Goal: Task Accomplishment & Management: Complete application form

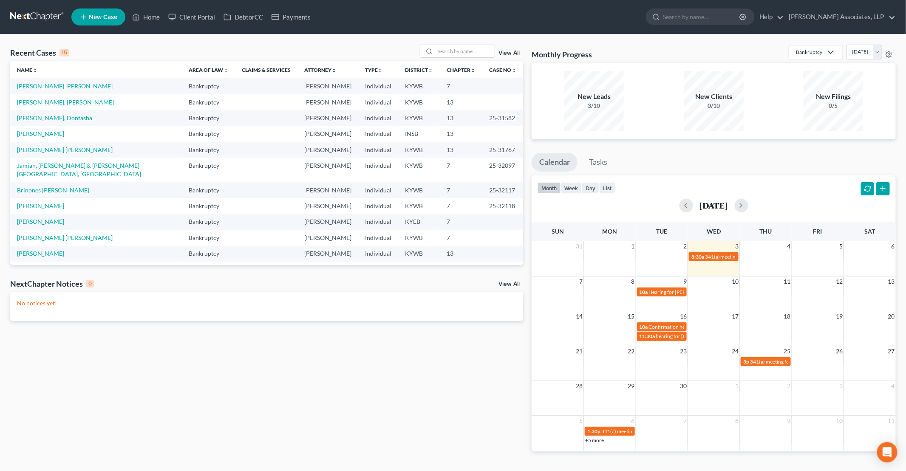
click at [51, 104] on link "[PERSON_NAME], [PERSON_NAME]" at bounding box center [65, 102] width 97 height 7
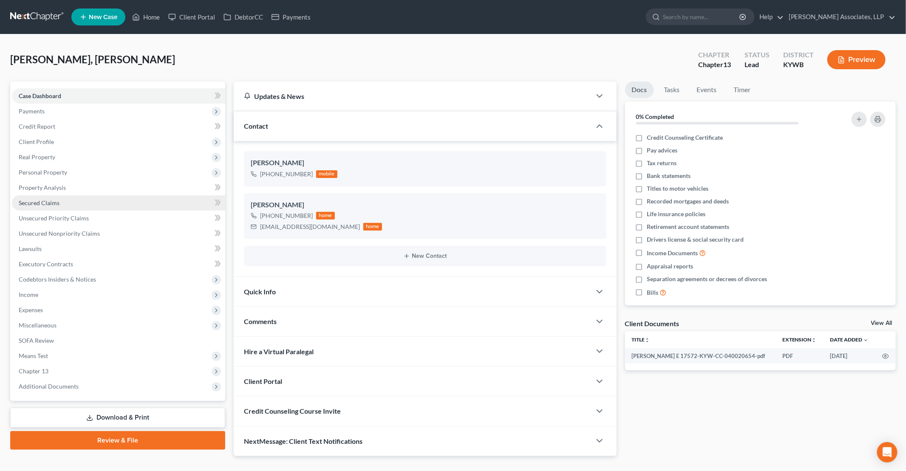
click at [49, 201] on span "Secured Claims" at bounding box center [39, 202] width 41 height 7
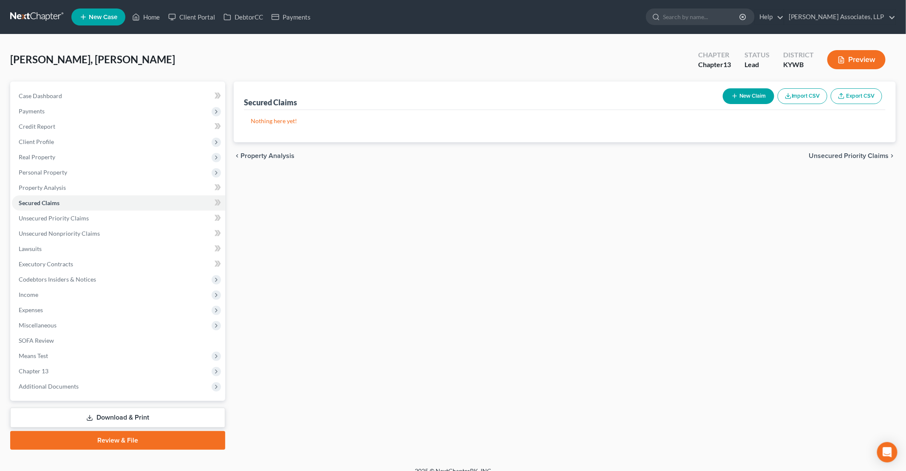
click at [751, 92] on button "New Claim" at bounding box center [748, 96] width 51 height 16
select select "0"
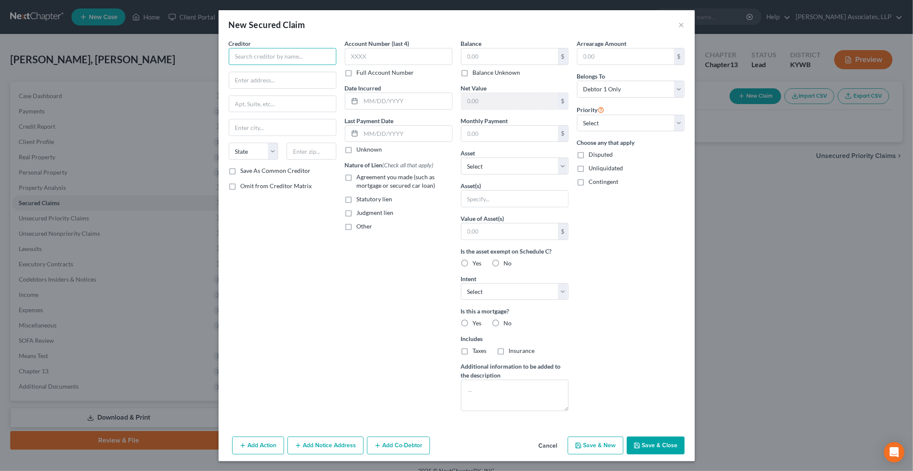
click at [283, 57] on input "text" at bounding box center [283, 56] width 108 height 17
type input "[PERSON_NAME]"
click at [256, 79] on input "text" at bounding box center [282, 80] width 107 height 16
type input "PO Box 650783"
type input "75265-0448"
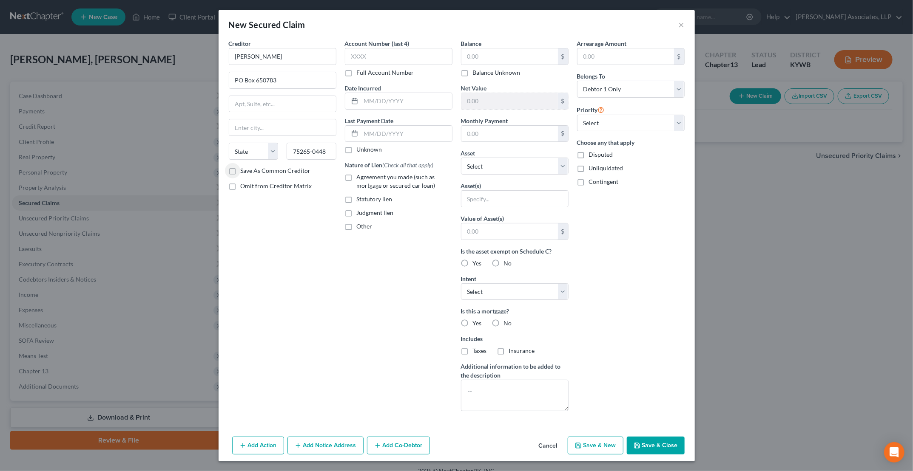
click at [332, 443] on button "Add Notice Address" at bounding box center [325, 446] width 76 height 18
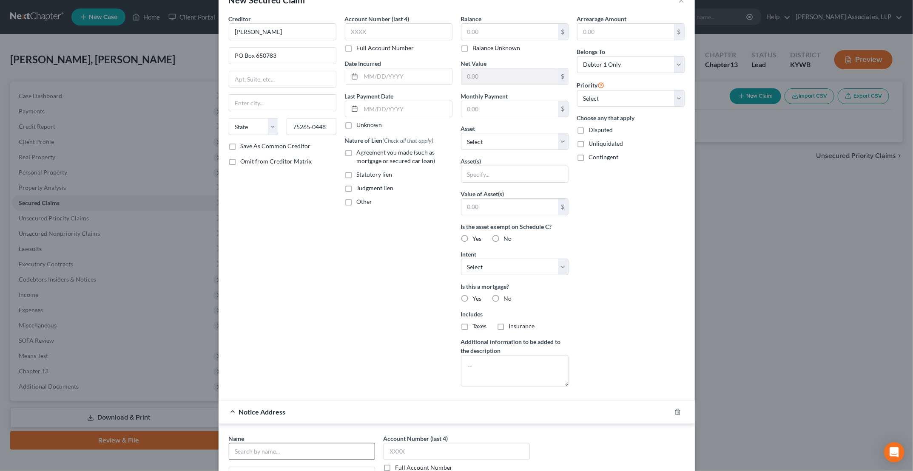
scroll to position [43, 0]
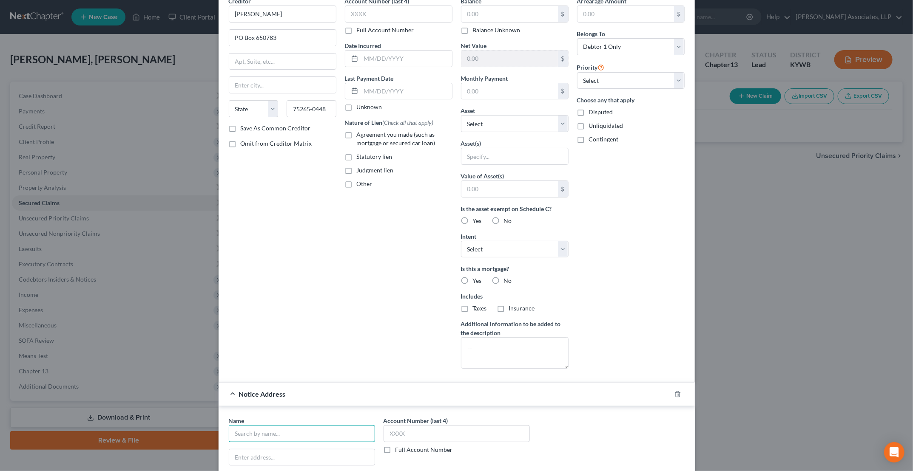
click at [294, 435] on input "text" at bounding box center [302, 434] width 146 height 17
type input "[PERSON_NAME]"
type input "[STREET_ADDRESS]"
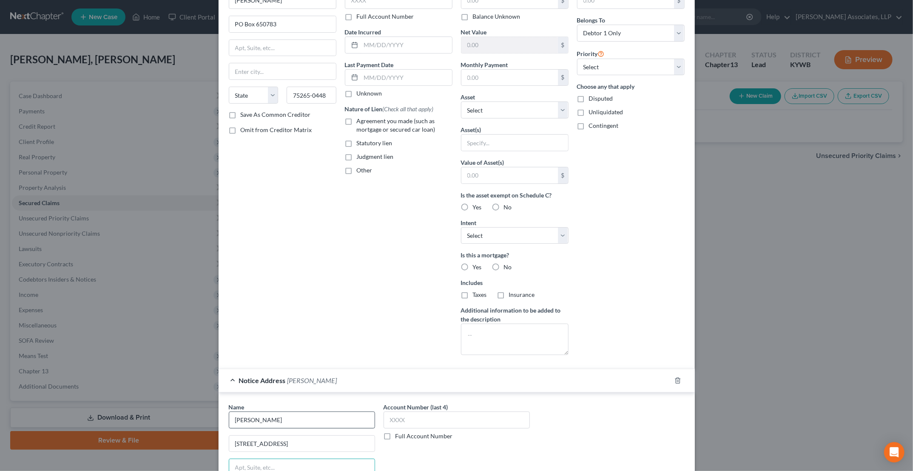
scroll to position [179, 0]
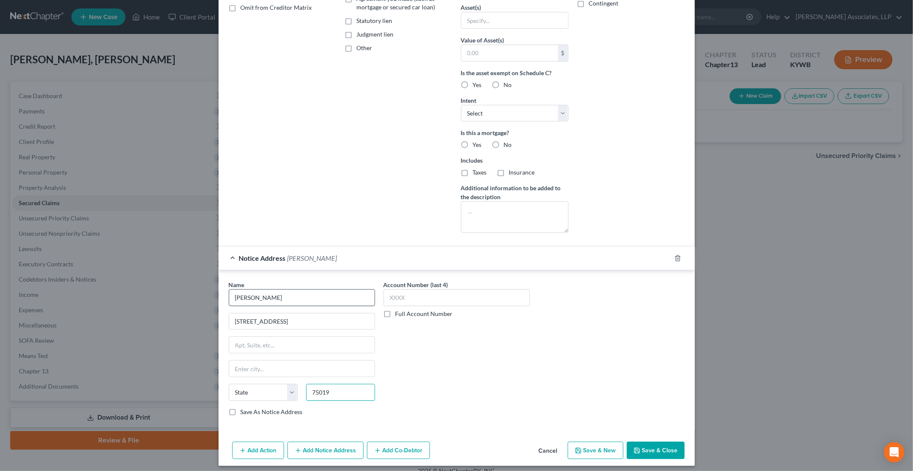
type input "75019"
type input "Coppell"
select select "45"
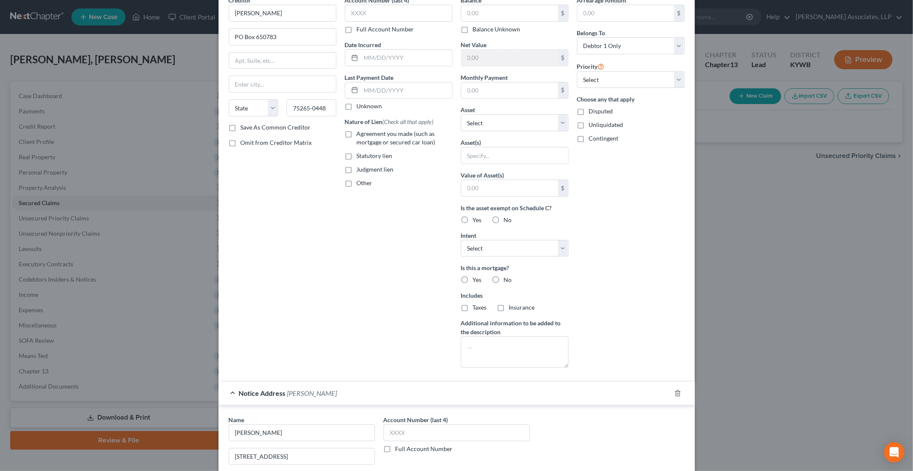
scroll to position [0, 0]
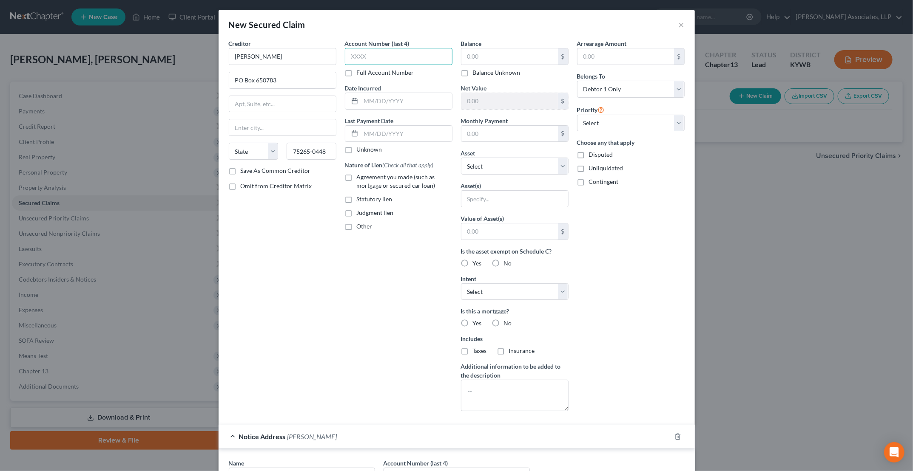
click at [405, 53] on input "text" at bounding box center [399, 56] width 108 height 17
type input "6005"
click at [373, 103] on input "text" at bounding box center [406, 101] width 91 height 16
type input "[DATE]"
click at [385, 130] on input "text" at bounding box center [406, 134] width 91 height 16
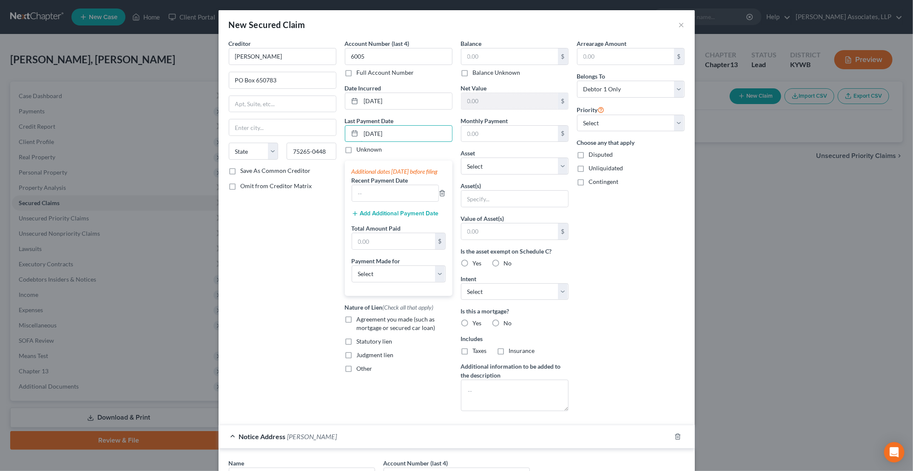
type input "[DATE]"
click at [360, 168] on div "Additional dates [DATE] before filing" at bounding box center [399, 171] width 94 height 9
click at [387, 201] on input "text" at bounding box center [395, 193] width 86 height 16
type input "1833"
click at [421, 318] on div "Nature of Lien (Check all that apply) Agreement you made (such as mortgage or s…" at bounding box center [399, 338] width 108 height 70
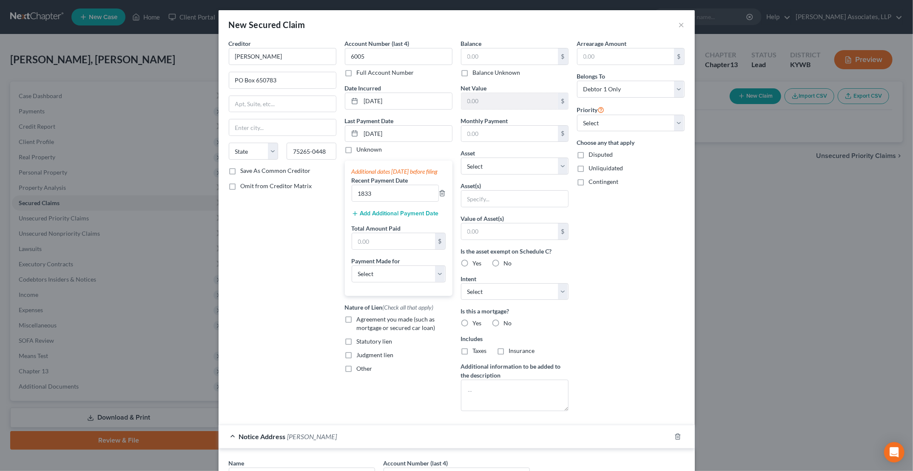
click at [357, 323] on label "Agreement you made (such as mortgage or secured car loan)" at bounding box center [405, 323] width 96 height 17
click at [360, 321] on input "Agreement you made (such as mortgage or secured car loan)" at bounding box center [363, 318] width 6 height 6
checkbox input "true"
click at [484, 171] on select "Select Other Multiple Assets 2013 Ford Edge - $3304.0 AAA Life Insurance Policy…" at bounding box center [515, 166] width 108 height 17
select select "7"
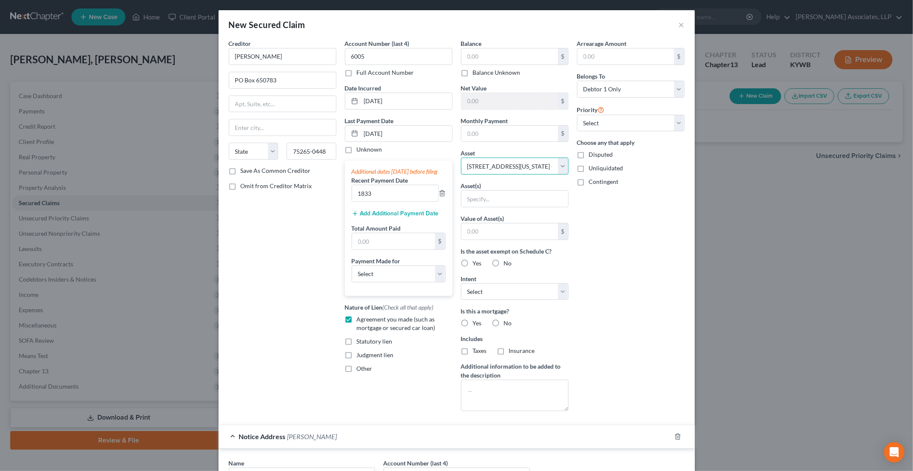
click at [461, 158] on select "Select Other Multiple Assets 2013 Ford Edge - $3304.0 AAA Life Insurance Policy…" at bounding box center [515, 166] width 108 height 17
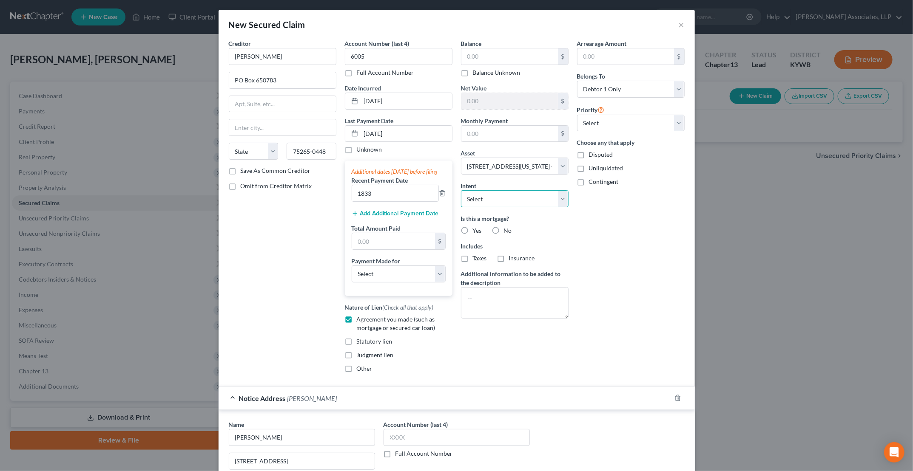
click at [485, 199] on select "Select Surrender Redeem Reaffirm Avoid Other" at bounding box center [515, 198] width 108 height 17
select select "2"
click at [461, 190] on select "Select Surrender Redeem Reaffirm Avoid Other" at bounding box center [515, 198] width 108 height 17
click at [473, 228] on span "Yes" at bounding box center [477, 230] width 9 height 7
click at [476, 228] on input "Yes" at bounding box center [479, 230] width 6 height 6
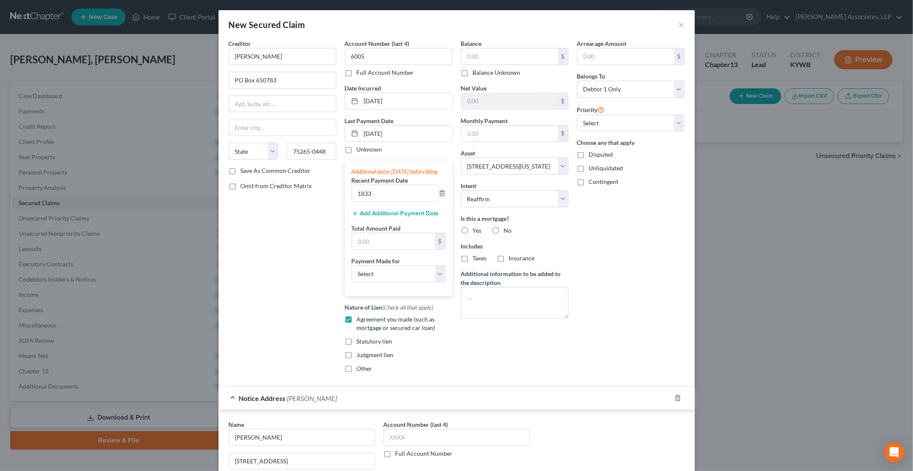
radio input "true"
drag, startPoint x: 471, startPoint y: 256, endPoint x: 489, endPoint y: 260, distance: 18.7
click at [473, 256] on span "Taxes" at bounding box center [480, 258] width 14 height 7
click at [476, 256] on input "Taxes" at bounding box center [479, 257] width 6 height 6
checkbox input "true"
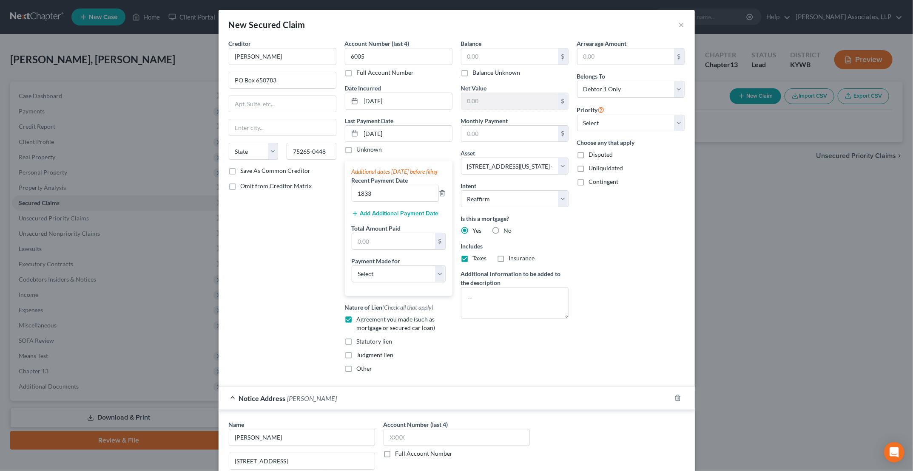
click at [509, 258] on label "Insurance" at bounding box center [522, 258] width 26 height 9
click at [512, 258] on input "Insurance" at bounding box center [515, 257] width 6 height 6
checkbox input "true"
click at [492, 65] on div "$ Balance Unknown" at bounding box center [515, 62] width 108 height 29
click at [493, 60] on input "text" at bounding box center [509, 56] width 96 height 16
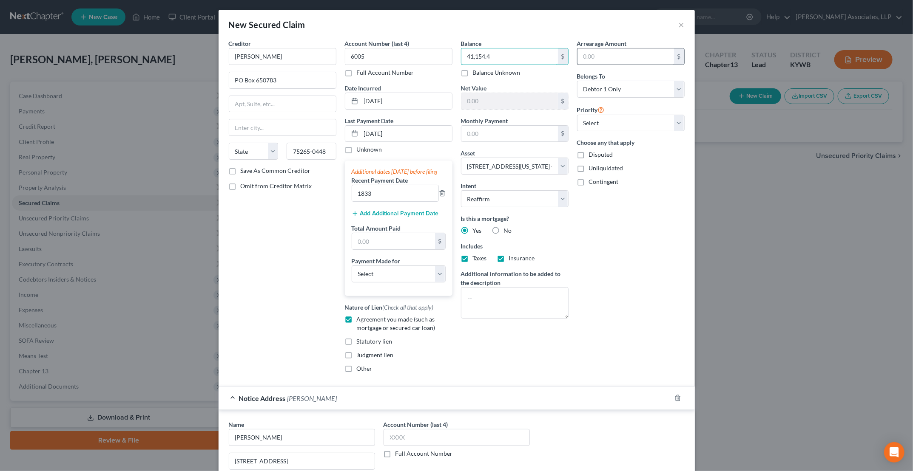
type input "41,154.4"
click at [609, 55] on input "text" at bounding box center [625, 56] width 96 height 16
click at [640, 320] on div "Arrearage Amount $ Belongs To * Select Debtor 1 Only Debtor 2 Only Debtor 1 And…" at bounding box center [631, 209] width 116 height 341
drag, startPoint x: 631, startPoint y: 118, endPoint x: 629, endPoint y: 122, distance: 5.1
click at [631, 118] on select "Select 1st 2nd 3rd 4th 5th 6th 7th 8th 9th 10th 11th 12th 13th 14th 15th 16th 1…" at bounding box center [631, 123] width 108 height 17
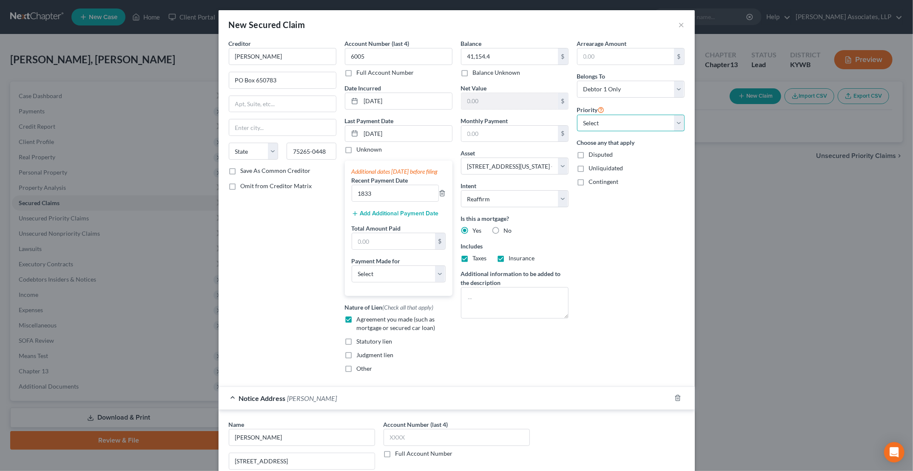
select select "0"
click at [577, 115] on select "Select 1st 2nd 3rd 4th 5th 6th 7th 8th 9th 10th 11th 12th 13th 14th 15th 16th 1…" at bounding box center [631, 123] width 108 height 17
click at [633, 242] on div "Arrearage Amount $ Belongs To * Select Debtor 1 Only Debtor 2 Only Debtor 1 And…" at bounding box center [631, 209] width 116 height 341
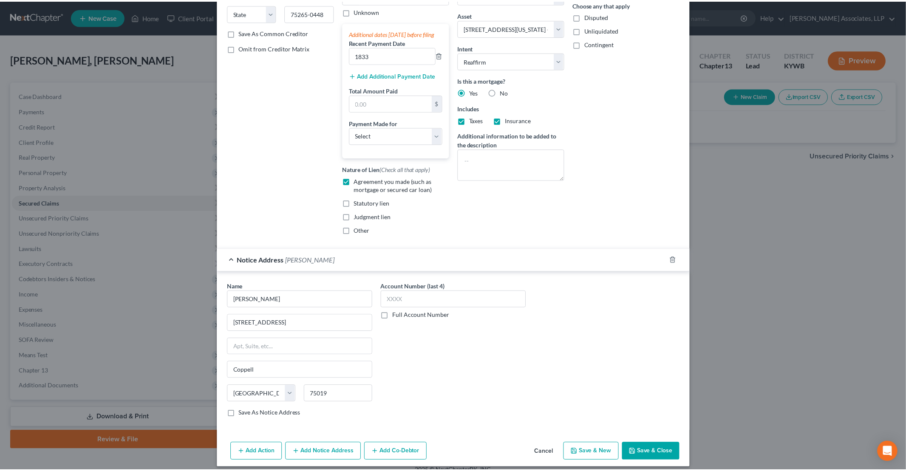
scroll to position [149, 0]
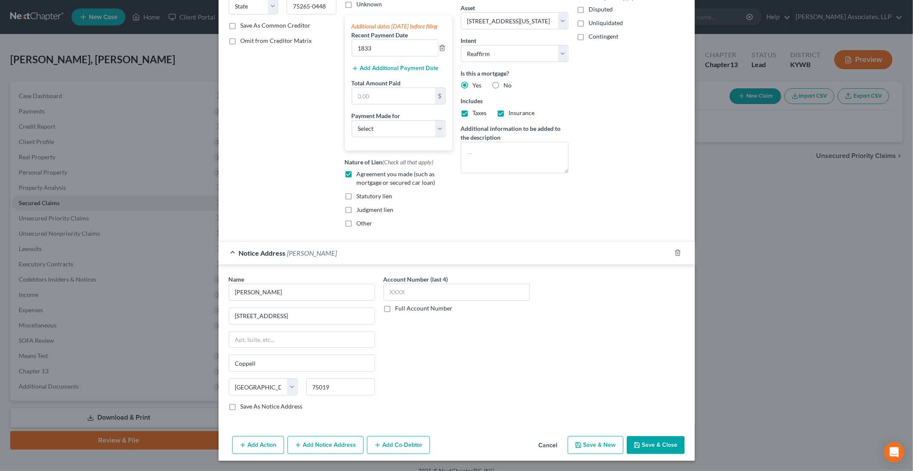
click at [651, 448] on button "Save & Close" at bounding box center [656, 446] width 58 height 18
select select
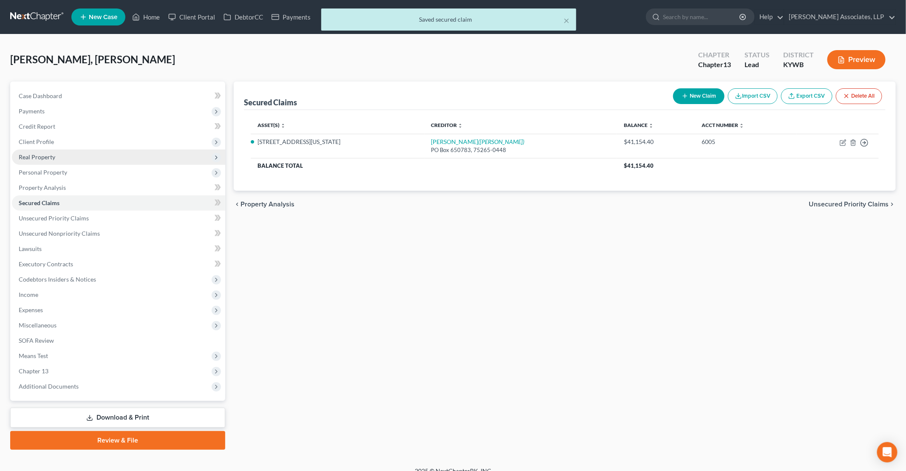
click at [57, 160] on span "Real Property" at bounding box center [118, 157] width 213 height 15
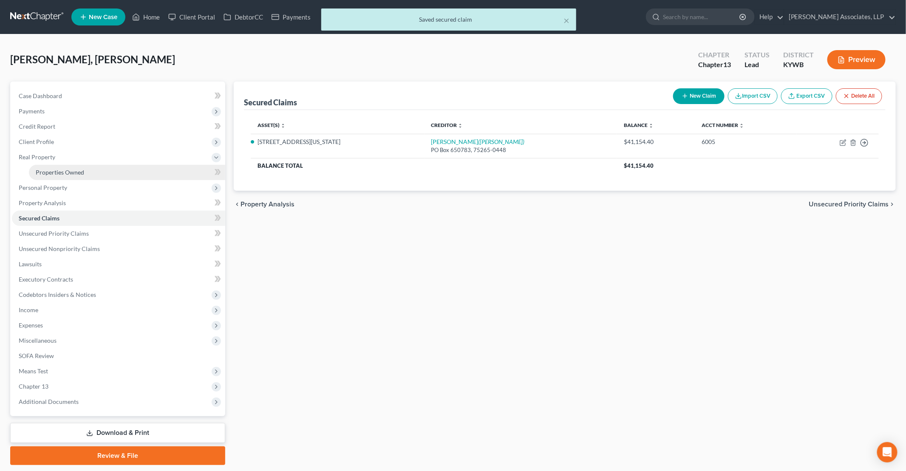
click at [63, 171] on span "Properties Owned" at bounding box center [60, 172] width 48 height 7
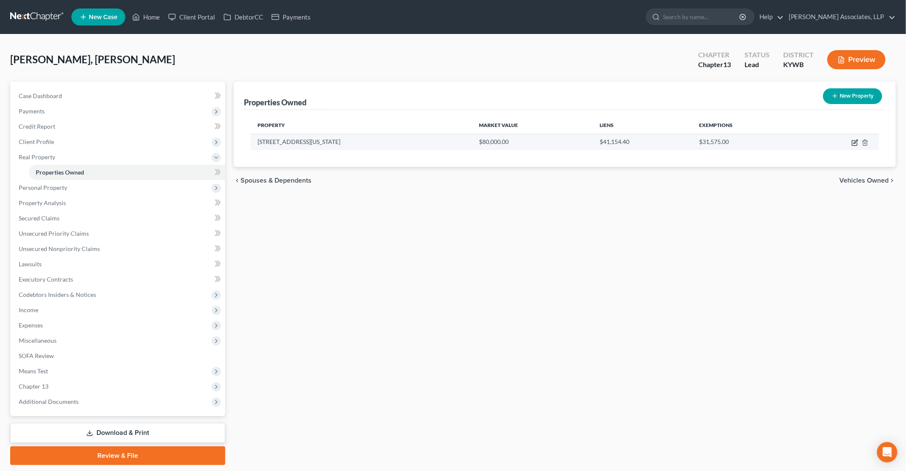
click at [855, 141] on icon "button" at bounding box center [854, 143] width 5 height 5
select select "18"
select select "55"
select select "0"
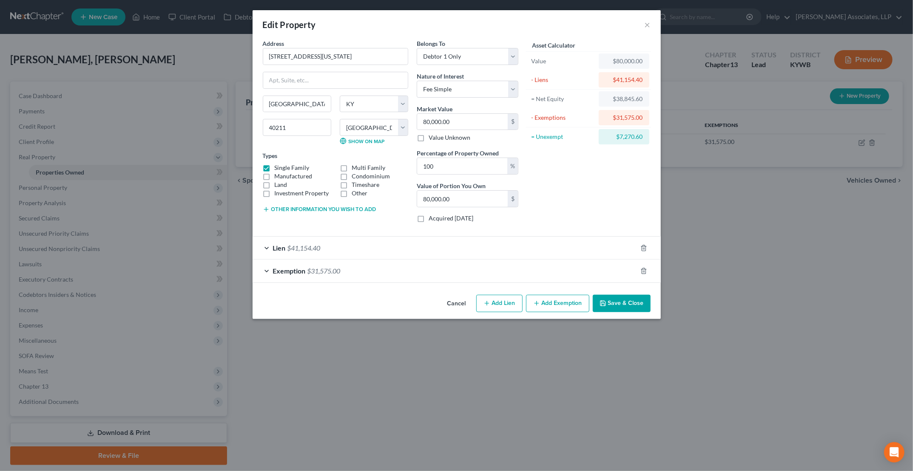
click at [630, 302] on button "Save & Close" at bounding box center [622, 304] width 58 height 18
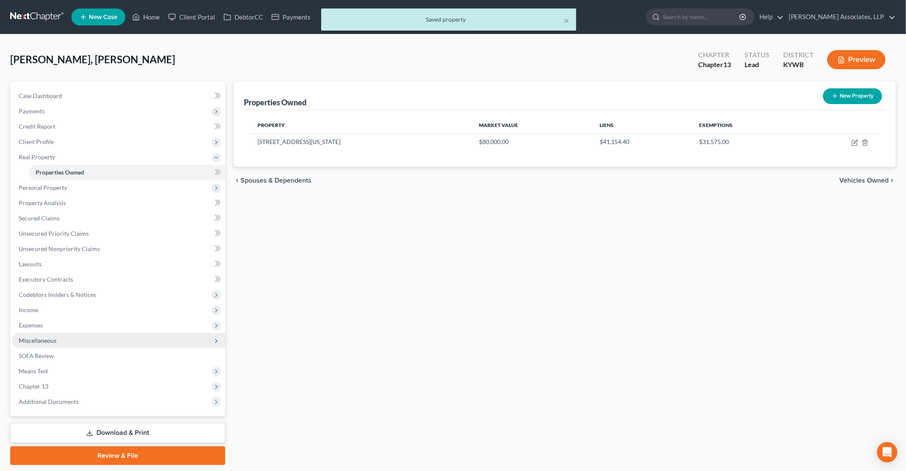
click at [48, 343] on span "Miscellaneous" at bounding box center [38, 340] width 38 height 7
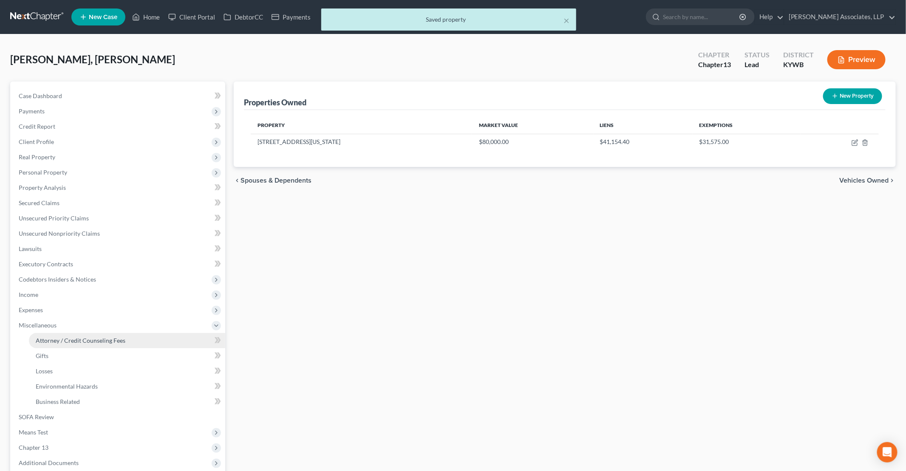
click at [71, 343] on span "Attorney / Credit Counseling Fees" at bounding box center [81, 340] width 90 height 7
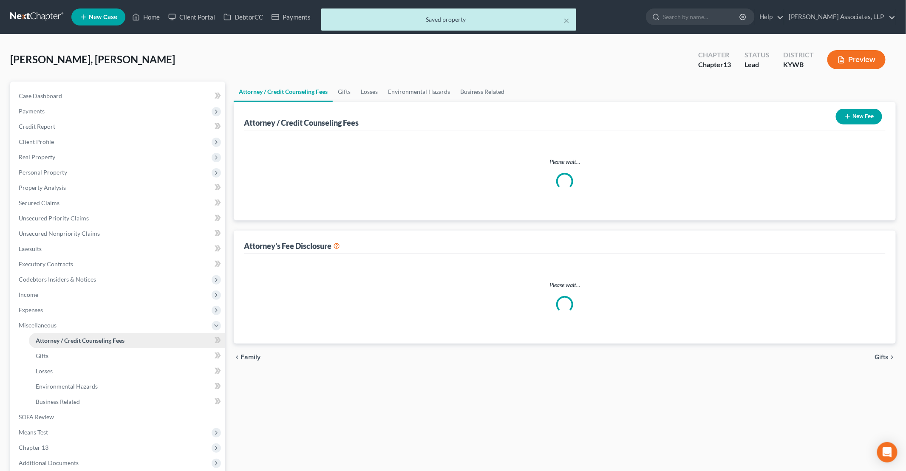
select select "0"
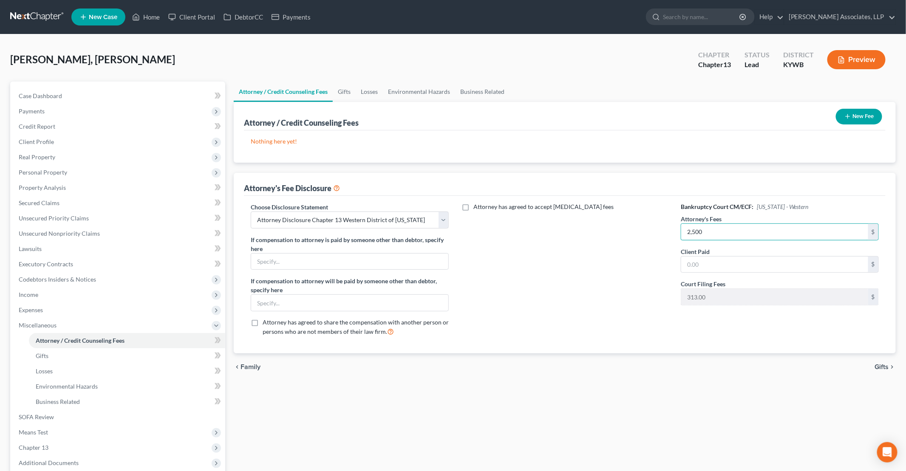
type input "2,500"
drag, startPoint x: 482, startPoint y: 425, endPoint x: 369, endPoint y: 421, distance: 113.6
click at [479, 425] on div "Attorney / Credit Counseling Fees Gifts Losses Environmental Hazards Business R…" at bounding box center [565, 304] width 671 height 445
click at [81, 448] on span "Chapter 13" at bounding box center [118, 447] width 213 height 15
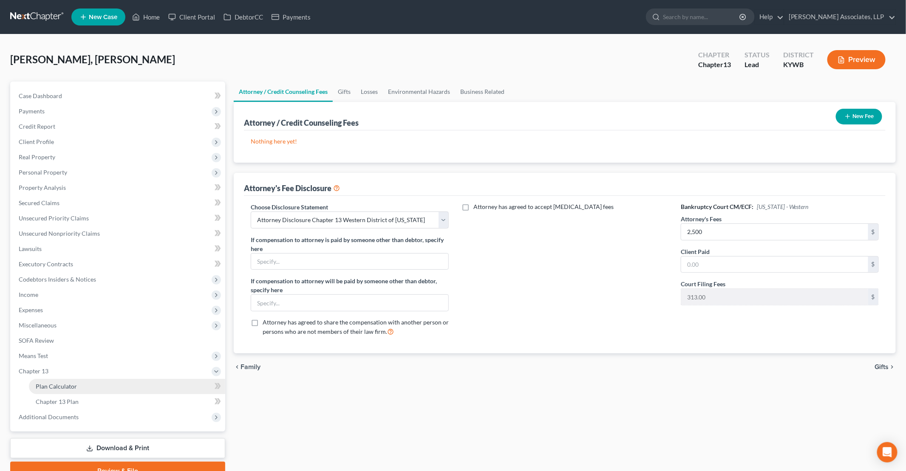
click at [54, 383] on span "Plan Calculator" at bounding box center [56, 386] width 41 height 7
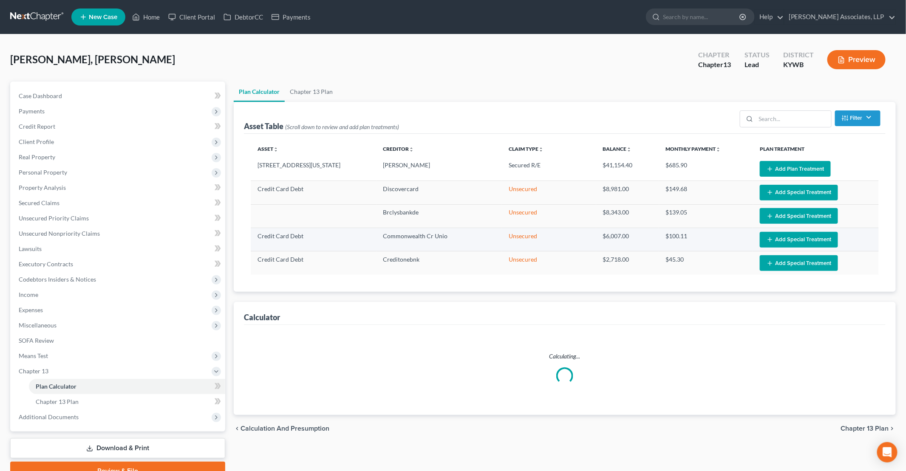
select select "59"
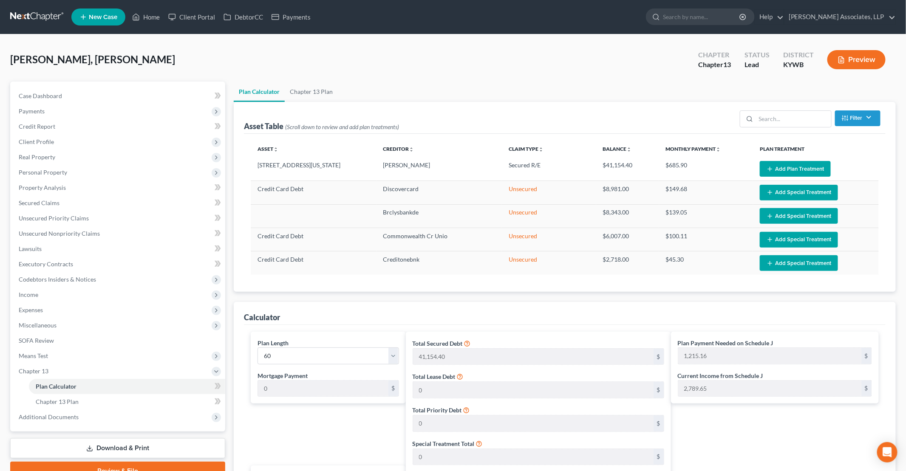
click at [775, 170] on button "Add Plan Treatment" at bounding box center [795, 169] width 71 height 16
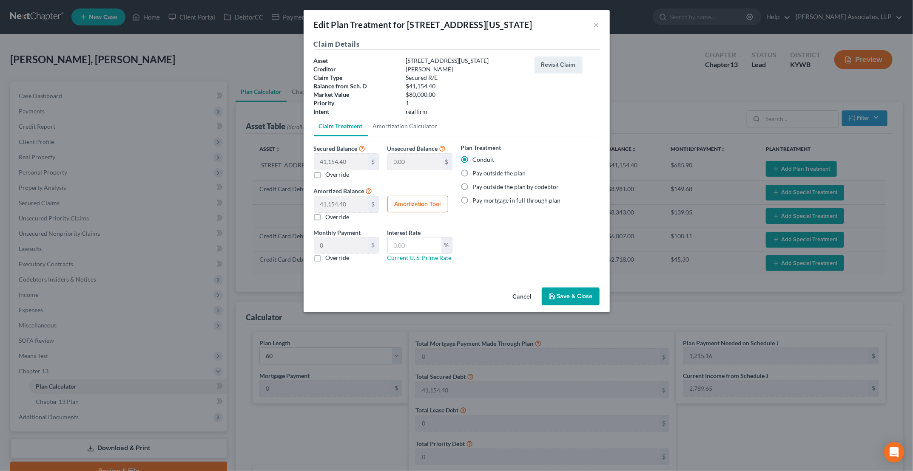
click at [487, 174] on label "Pay outside the plan" at bounding box center [499, 173] width 53 height 9
click at [482, 174] on input "Pay outside the plan" at bounding box center [479, 172] width 6 height 6
radio input "true"
click at [597, 27] on button "×" at bounding box center [596, 25] width 6 height 10
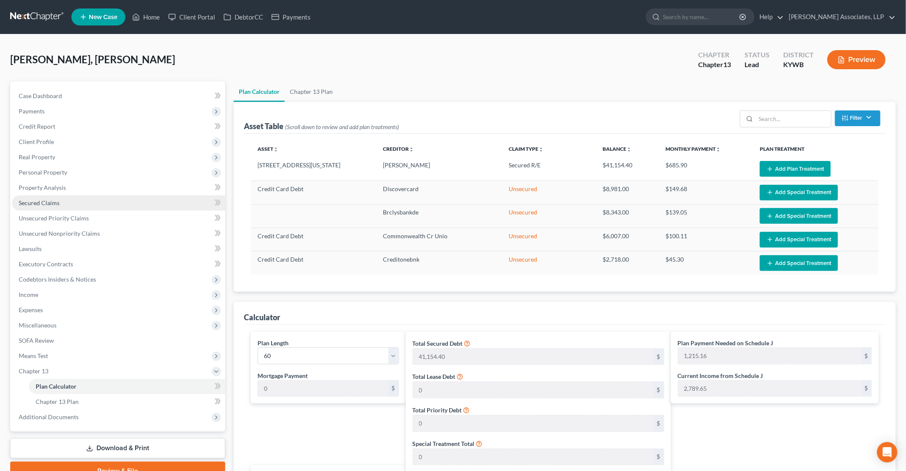
click at [46, 202] on span "Secured Claims" at bounding box center [39, 202] width 41 height 7
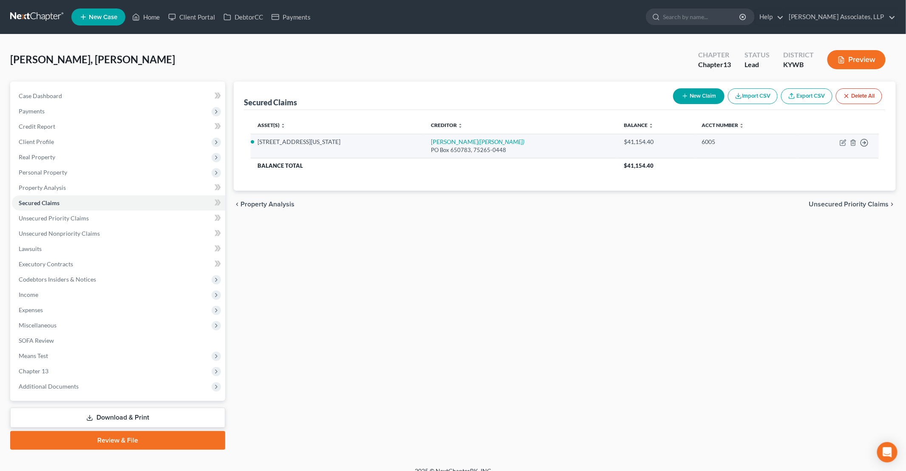
click at [840, 141] on td "Move to E Move to F Move to G Move to Notice Only" at bounding box center [838, 146] width 82 height 24
click at [843, 141] on icon "button" at bounding box center [843, 142] width 7 height 7
select select "7"
select select "2"
select select "0"
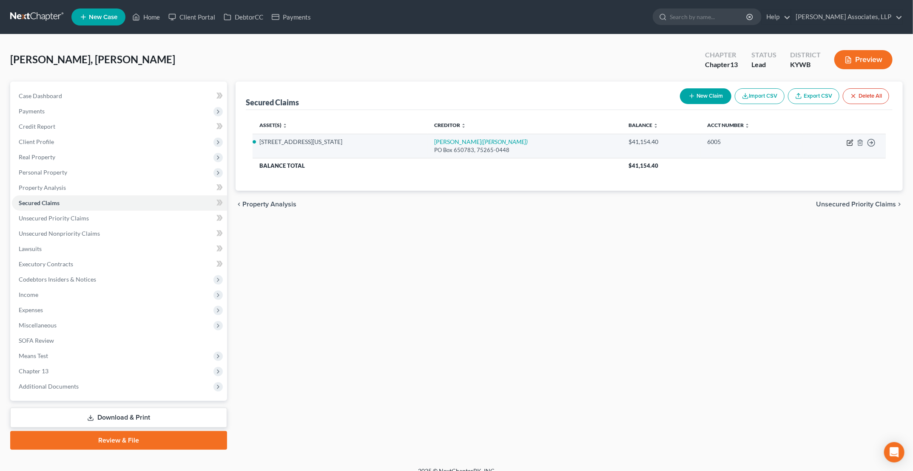
select select "0"
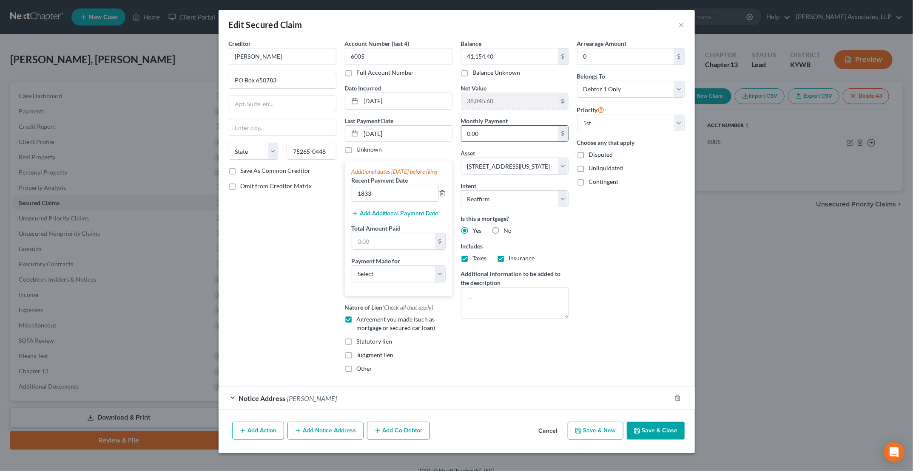
click at [525, 132] on input "0.00" at bounding box center [509, 134] width 96 height 16
type input "611.61"
click at [667, 440] on button "Save & Close" at bounding box center [656, 431] width 58 height 18
select select
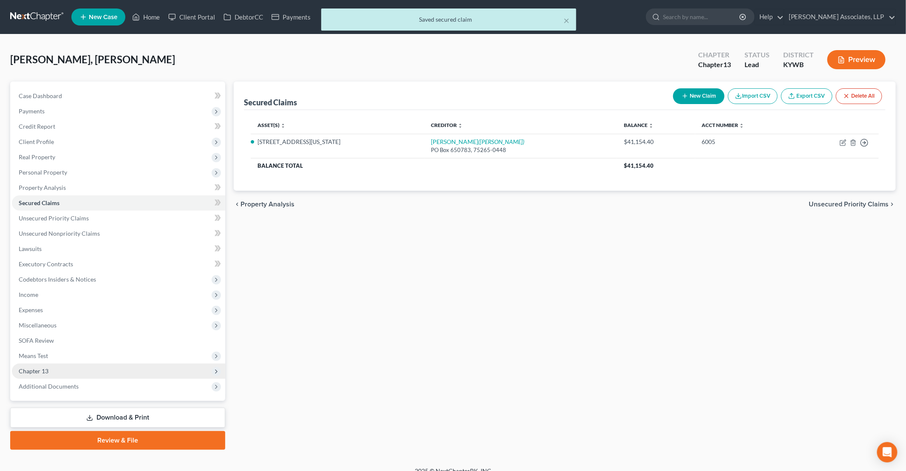
click at [46, 373] on span "Chapter 13" at bounding box center [34, 371] width 30 height 7
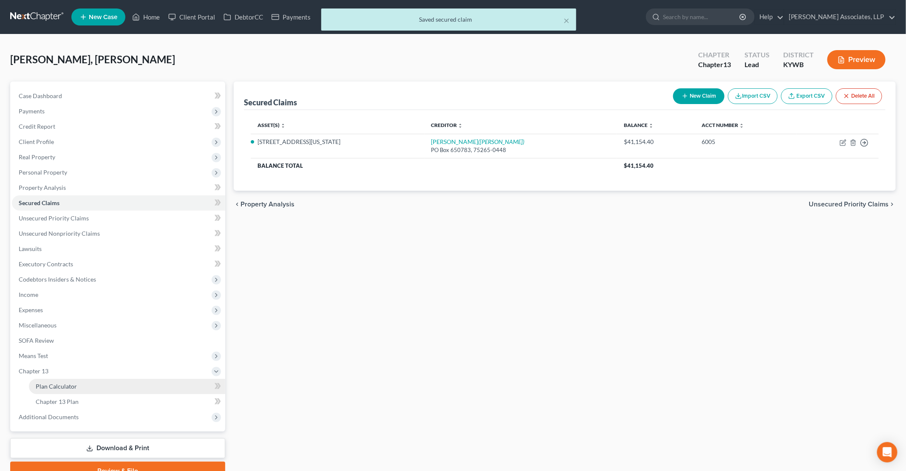
click at [56, 386] on span "Plan Calculator" at bounding box center [56, 386] width 41 height 7
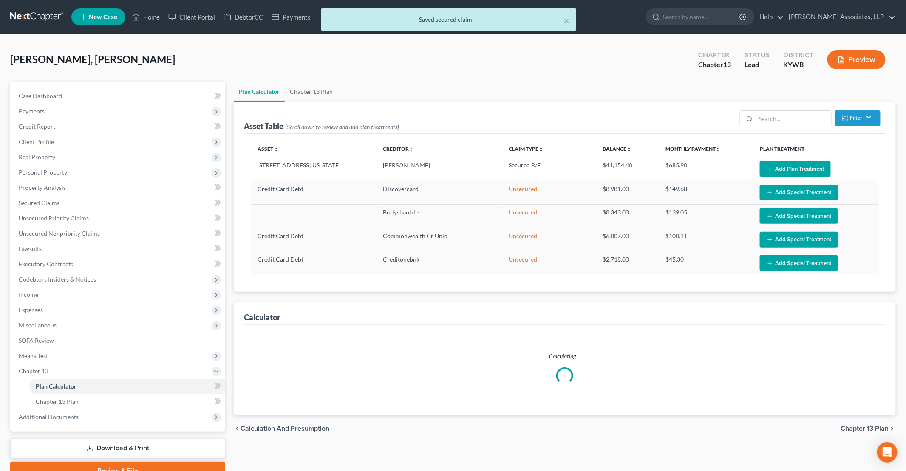
select select "59"
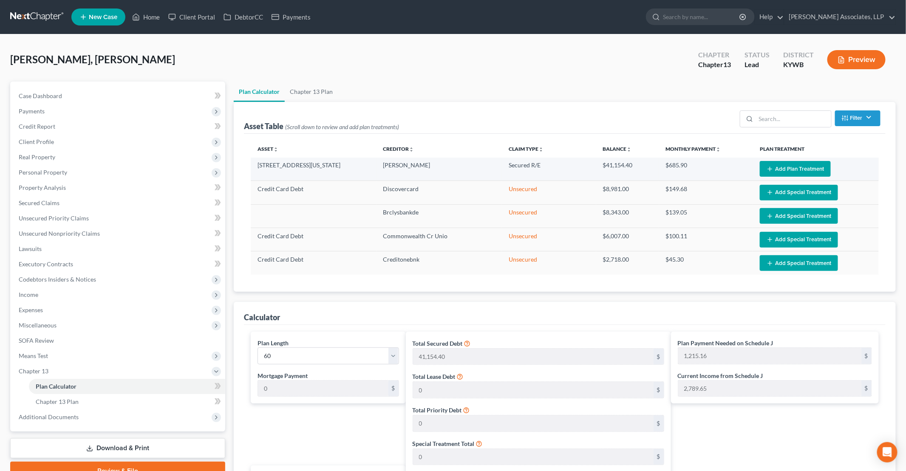
click at [810, 169] on button "Add Plan Treatment" at bounding box center [795, 169] width 71 height 16
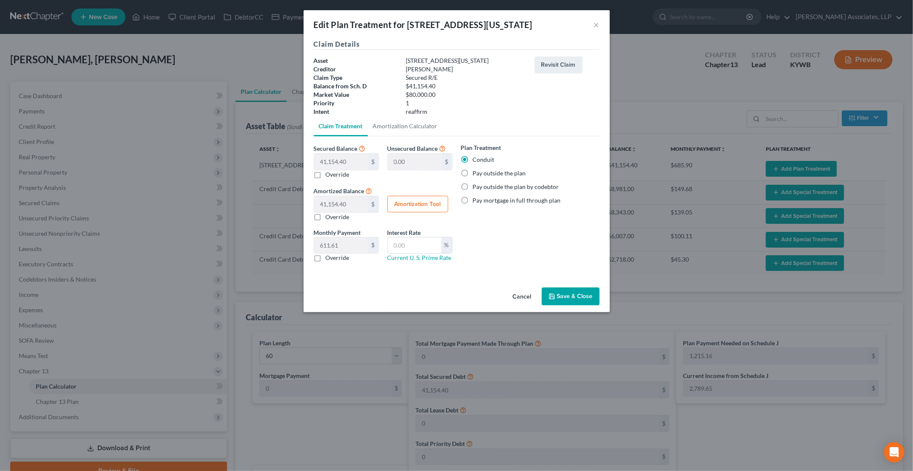
click at [474, 175] on label "Pay outside the plan" at bounding box center [499, 173] width 53 height 9
click at [476, 175] on input "Pay outside the plan" at bounding box center [479, 172] width 6 height 6
radio input "true"
click at [579, 297] on button "Save & Close" at bounding box center [571, 297] width 58 height 18
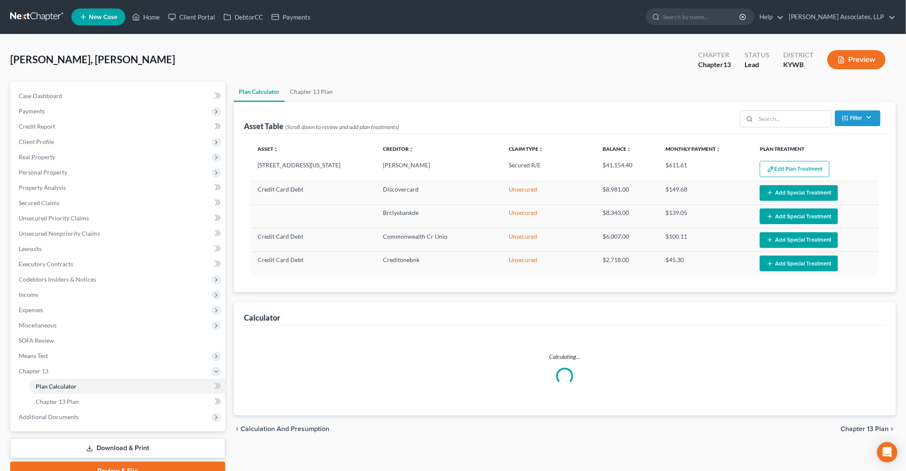
select select "59"
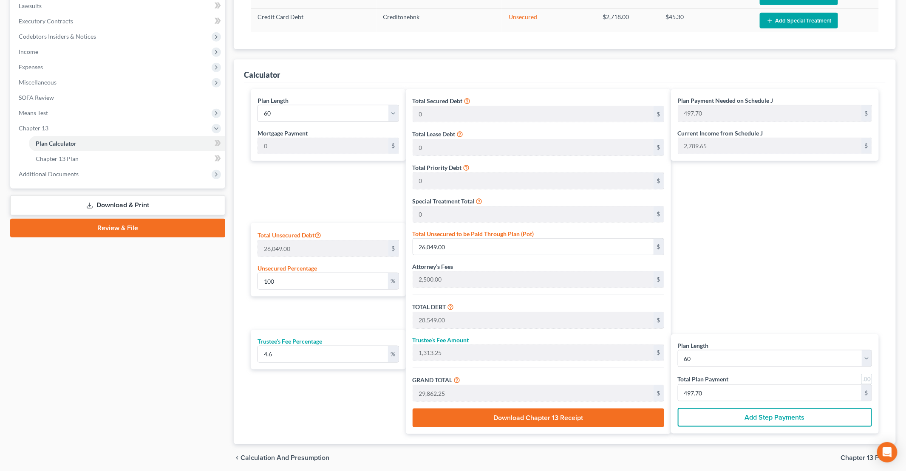
scroll to position [255, 0]
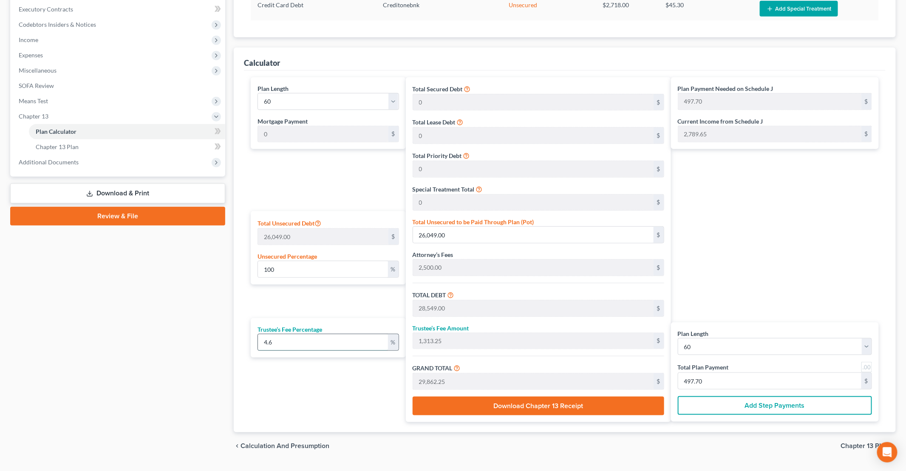
click at [278, 335] on input "4.6" at bounding box center [323, 343] width 130 height 16
type input "4."
type input "1,141.96"
type input "29,690.96"
type input "494.84"
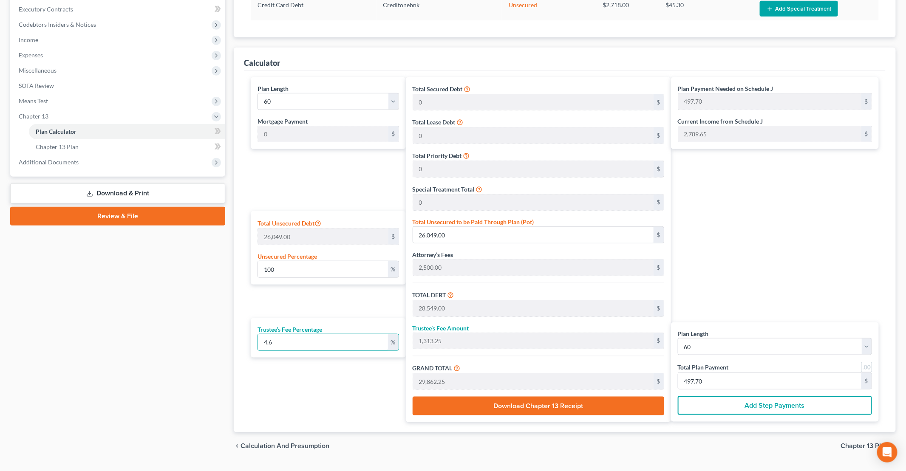
type input "494.84"
type input "4.7"
type input "1,341.80"
type input "29,890.80"
type input "498.18"
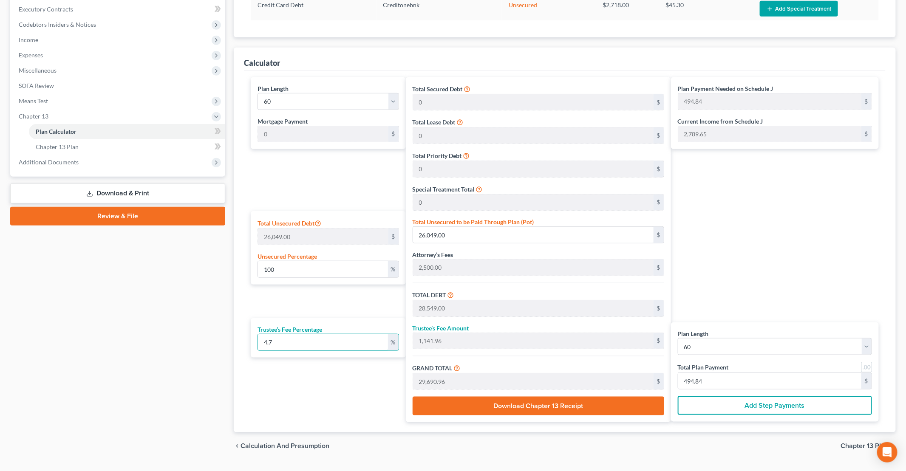
type input "498.18"
type input "4.75"
type input "1,356.07"
type input "29,905.07"
type input "498.41"
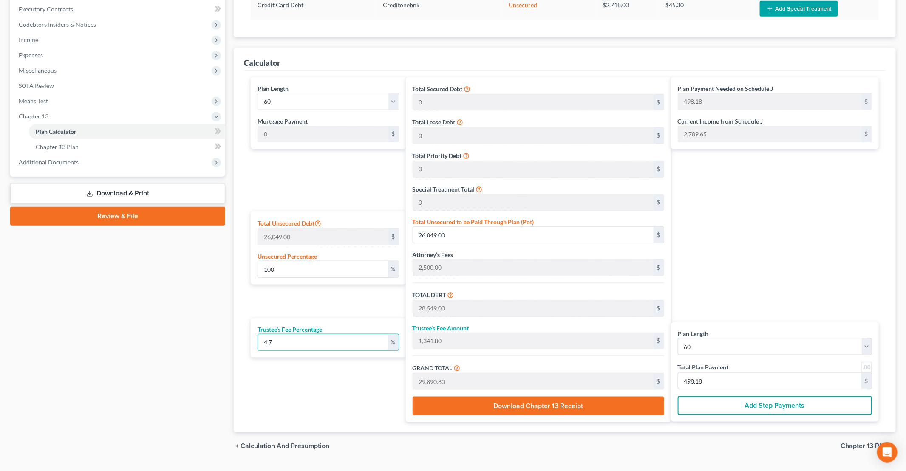
type input "498.41"
type input "4.75"
click at [310, 409] on div "Plan Length 1 2 3 4 5 6 7 8 9 10 11 12 13 14 15 16 17 18 19 20 21 22 23 24 25 2…" at bounding box center [326, 249] width 159 height 345
click at [51, 57] on span "Expenses" at bounding box center [118, 55] width 213 height 15
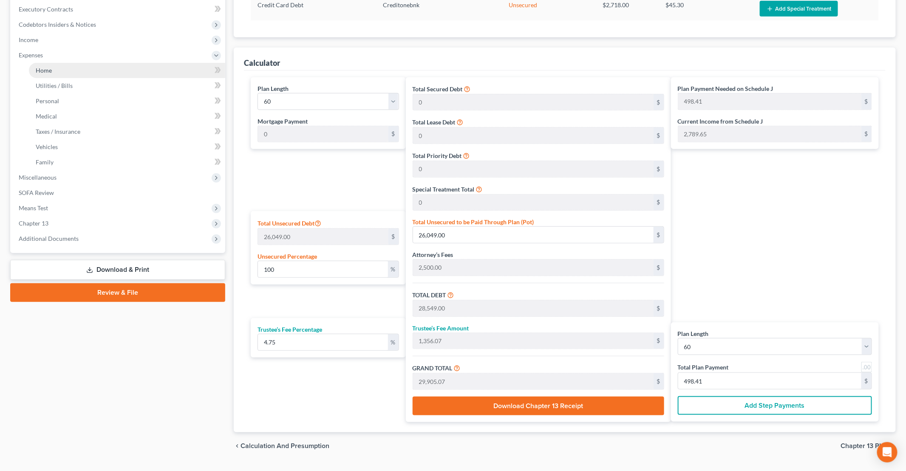
click at [58, 77] on link "Home" at bounding box center [127, 70] width 196 height 15
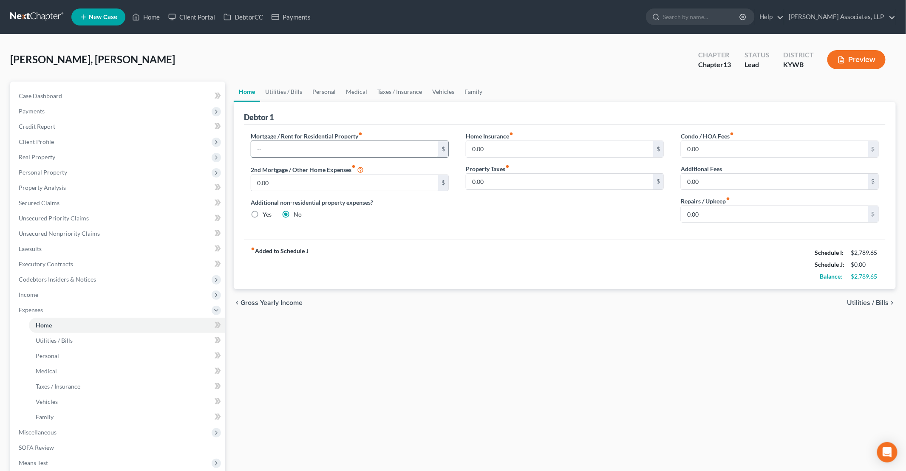
click at [292, 149] on input "text" at bounding box center [344, 149] width 187 height 16
type input "612"
click at [724, 212] on input "0.00" at bounding box center [774, 214] width 187 height 16
type input "150"
click at [296, 92] on link "Utilities / Bills" at bounding box center [283, 92] width 47 height 20
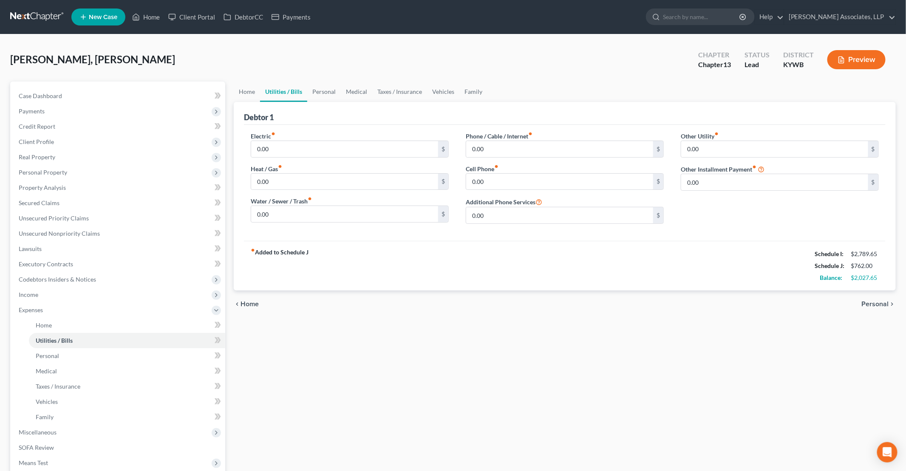
click at [294, 158] on div "Electric fiber_manual_record 0.00 $ Heat / Gas fiber_manual_record 0.00 $ Water…" at bounding box center [349, 181] width 215 height 99
click at [292, 150] on input "0.00" at bounding box center [344, 149] width 187 height 16
type input "211"
type input "95"
type input "112"
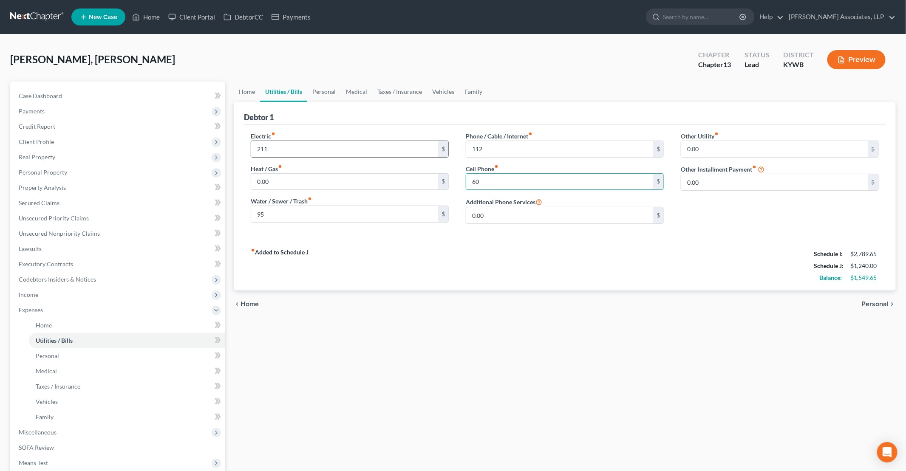
type input "60"
click at [327, 93] on link "Personal" at bounding box center [324, 92] width 34 height 20
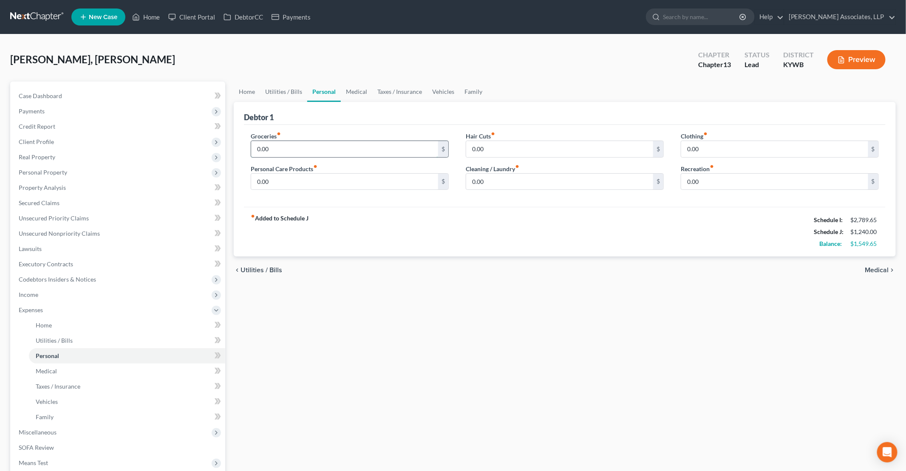
click at [314, 143] on input "0.00" at bounding box center [344, 149] width 187 height 16
type input "600"
type input "80"
type input "100"
click at [393, 89] on link "Taxes / Insurance" at bounding box center [399, 92] width 55 height 20
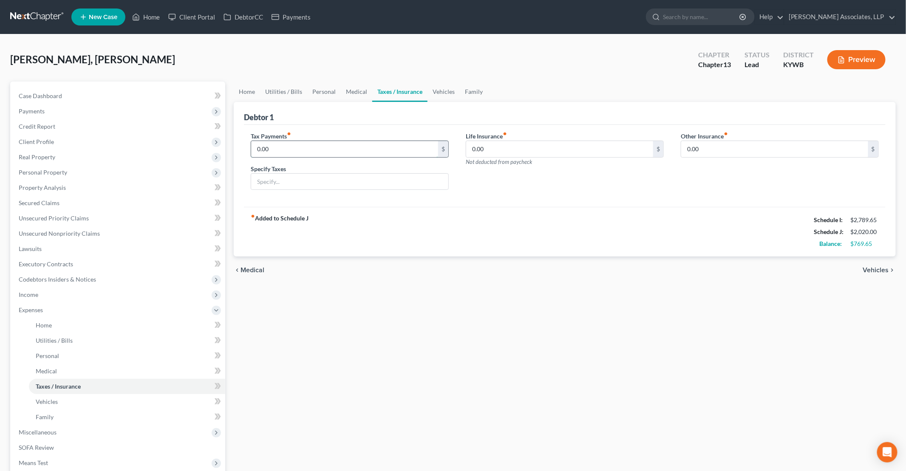
click at [369, 141] on input "0.00" at bounding box center [344, 149] width 187 height 16
click at [522, 151] on input "0.00" at bounding box center [559, 149] width 187 height 16
type input "213"
click at [433, 90] on link "Vehicles" at bounding box center [444, 92] width 32 height 20
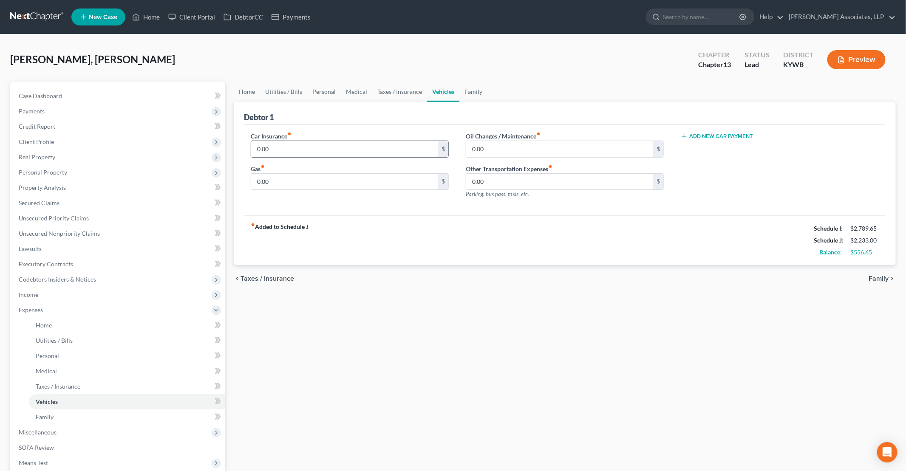
click at [338, 148] on input "0.00" at bounding box center [344, 149] width 187 height 16
type input "233"
type input "200"
click at [463, 91] on link "Family" at bounding box center [474, 92] width 28 height 20
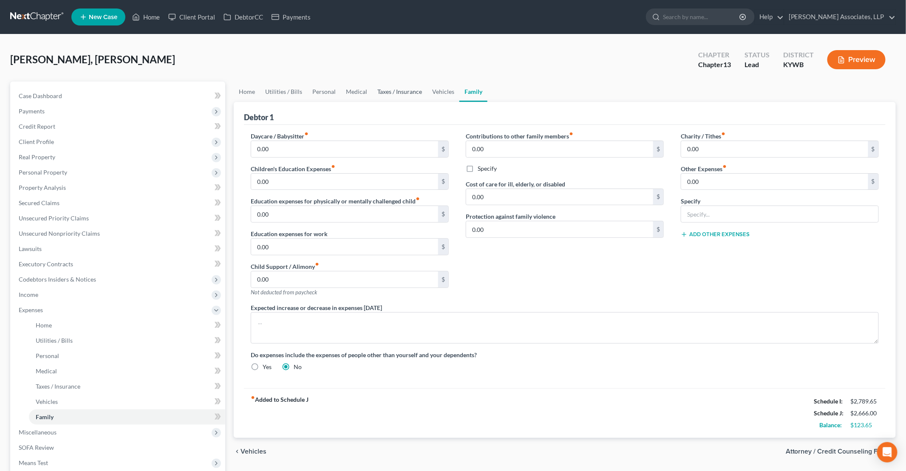
click at [418, 92] on link "Taxes / Insurance" at bounding box center [399, 92] width 55 height 20
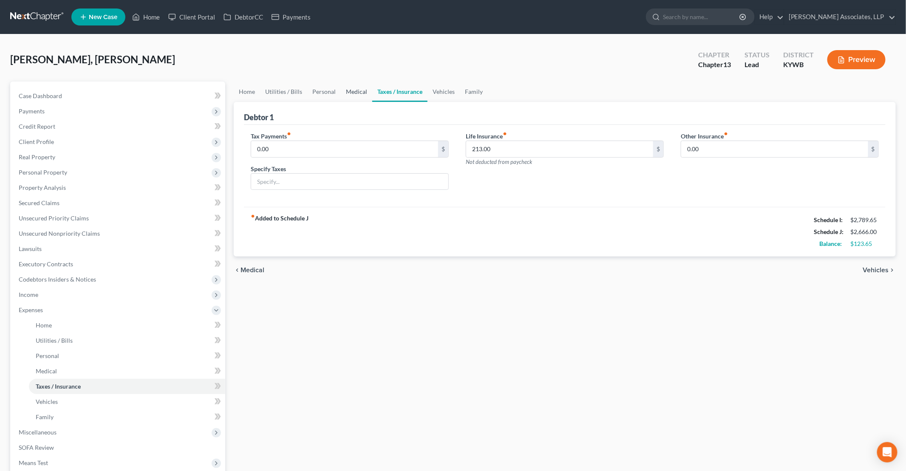
click at [350, 91] on link "Medical" at bounding box center [356, 92] width 31 height 20
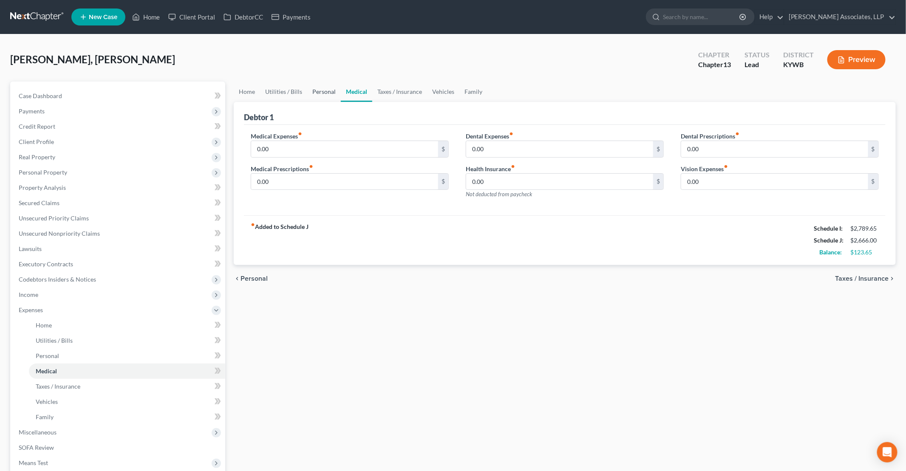
click at [317, 91] on link "Personal" at bounding box center [324, 92] width 34 height 20
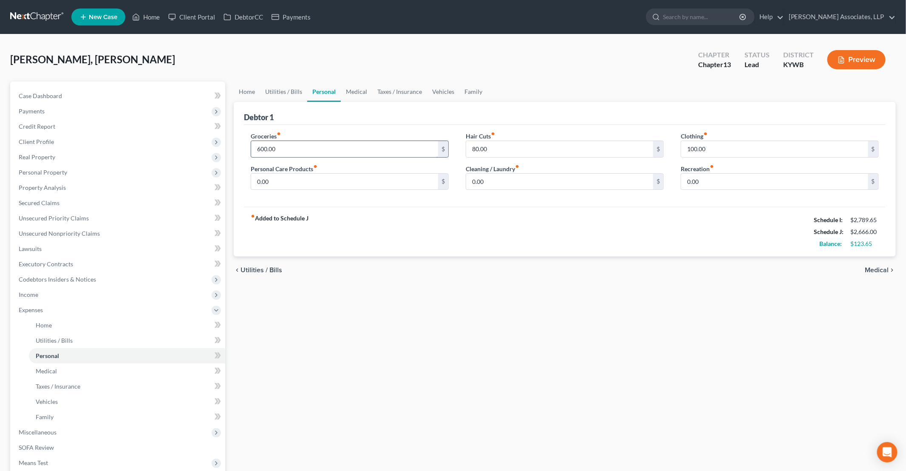
click at [259, 148] on input "600.00" at bounding box center [344, 149] width 187 height 16
type input "4"
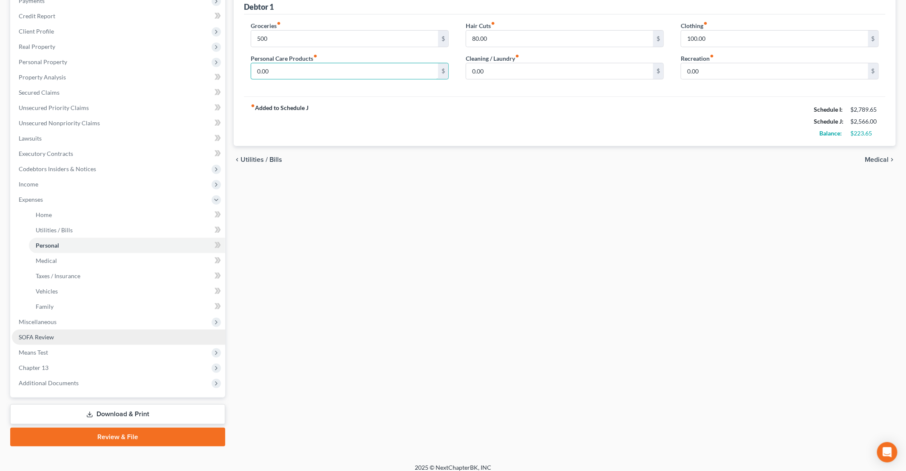
scroll to position [117, 0]
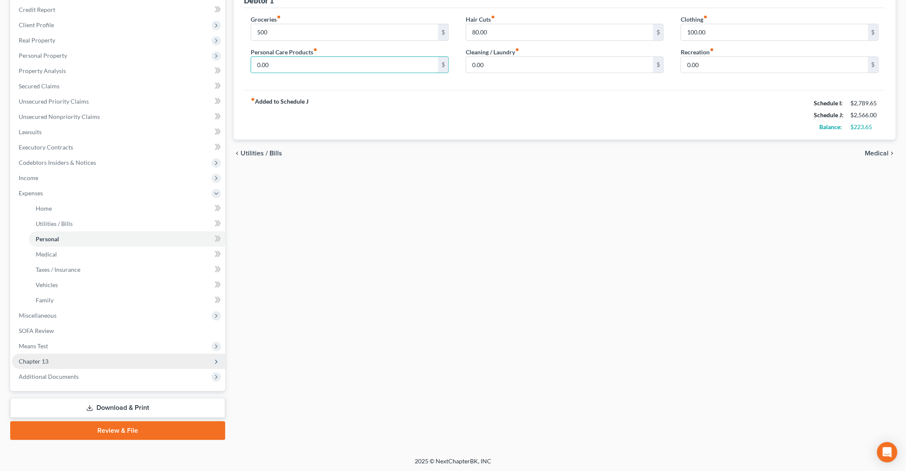
click at [49, 363] on span "Chapter 13" at bounding box center [118, 361] width 213 height 15
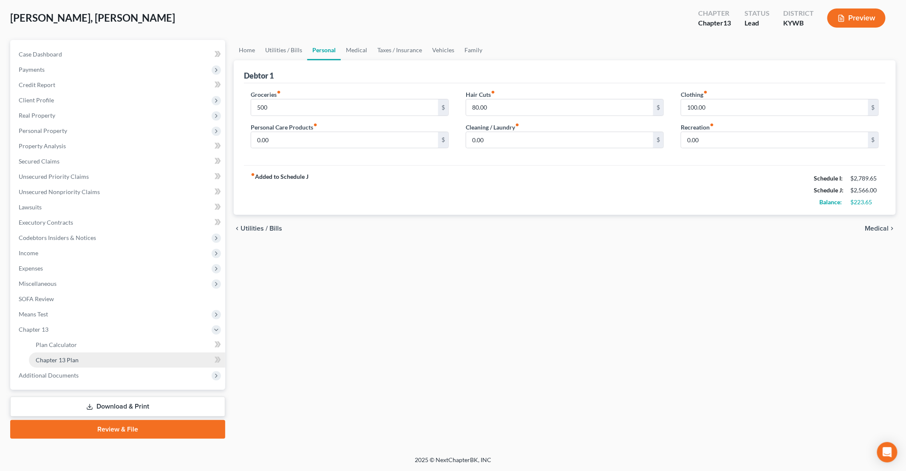
scroll to position [40, 0]
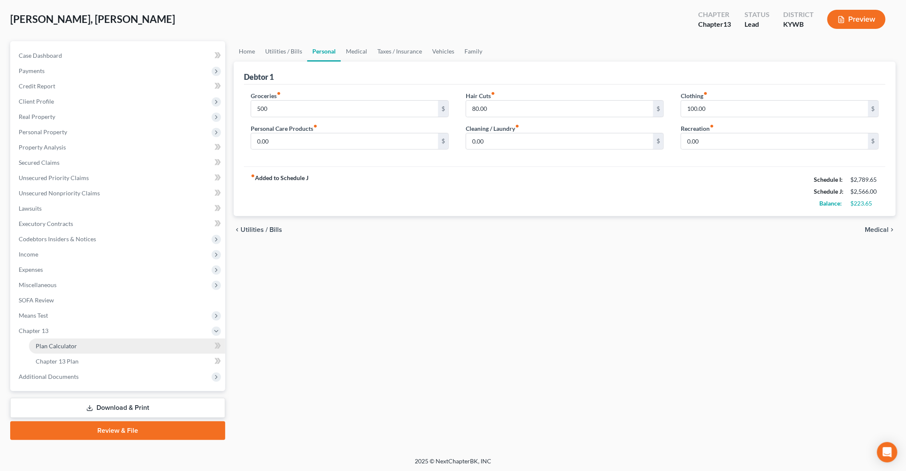
click at [70, 350] on link "Plan Calculator" at bounding box center [127, 346] width 196 height 15
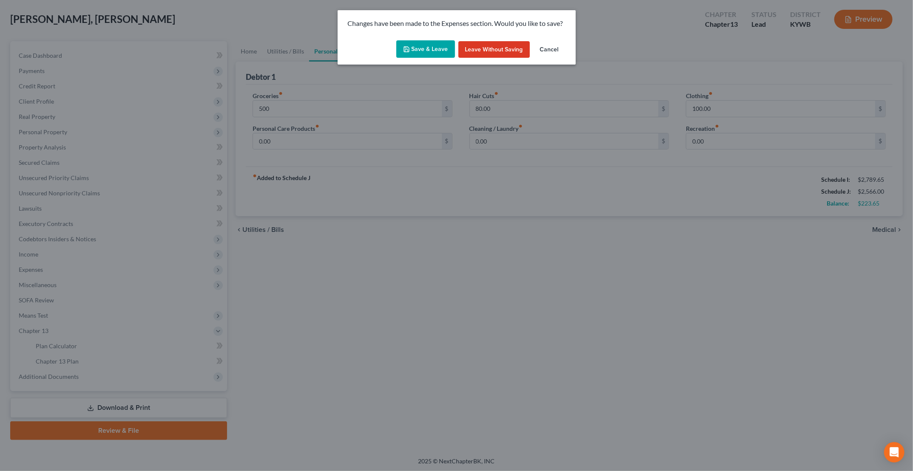
click at [437, 53] on button "Save & Leave" at bounding box center [425, 49] width 59 height 18
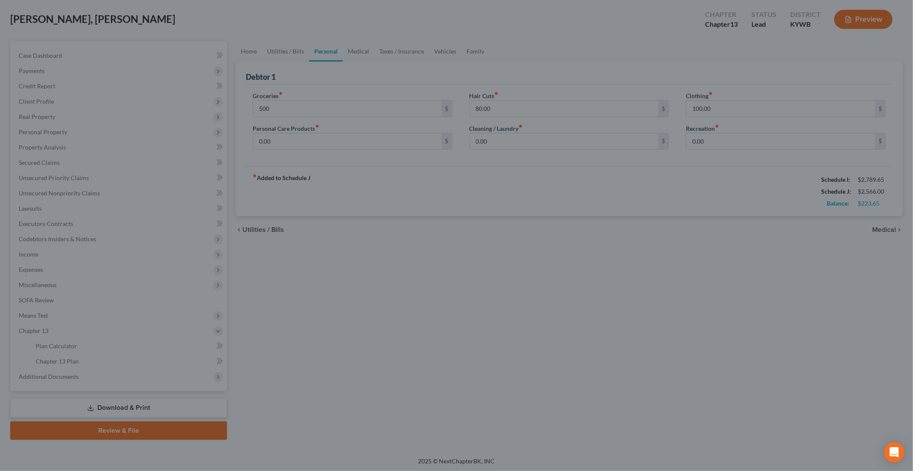
type input "500.00"
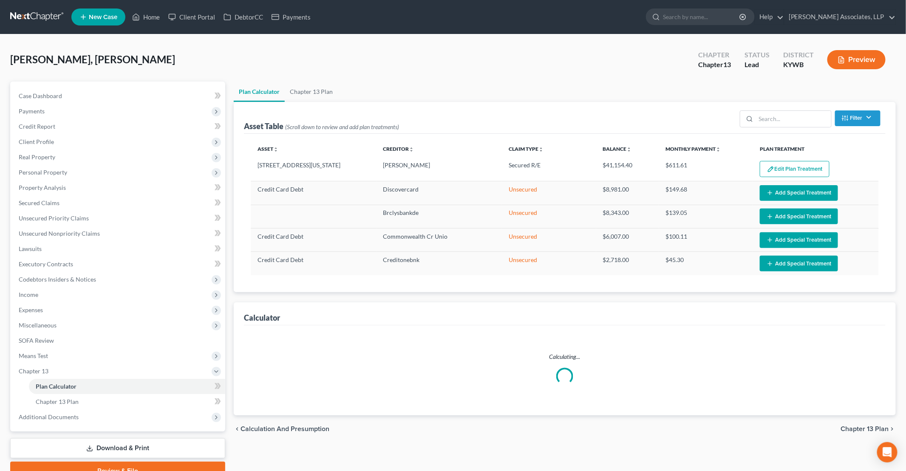
select select "59"
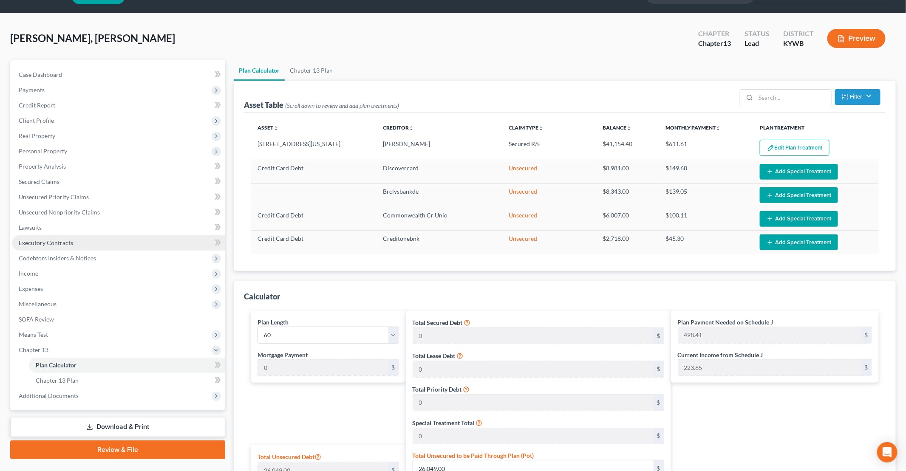
scroll to position [17, 0]
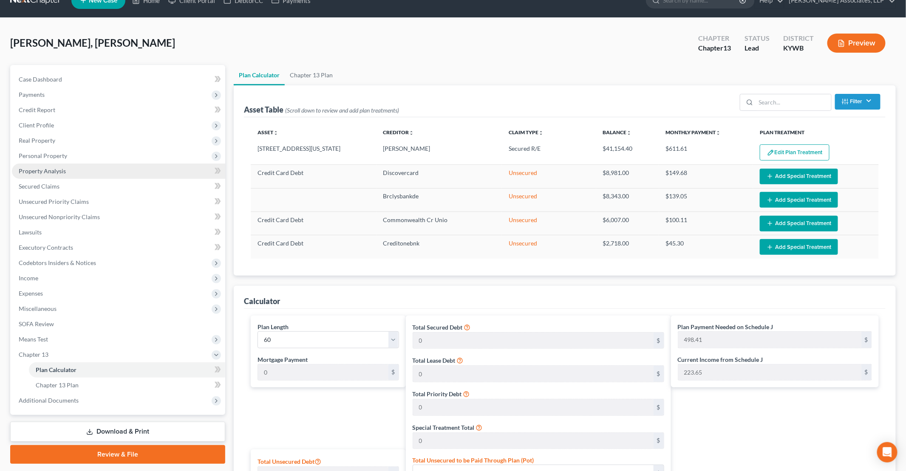
click at [57, 173] on span "Property Analysis" at bounding box center [42, 170] width 47 height 7
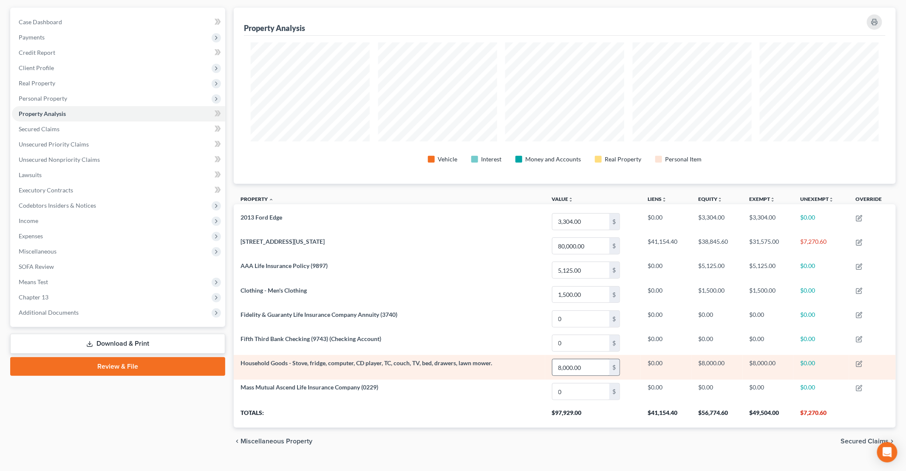
scroll to position [86, 0]
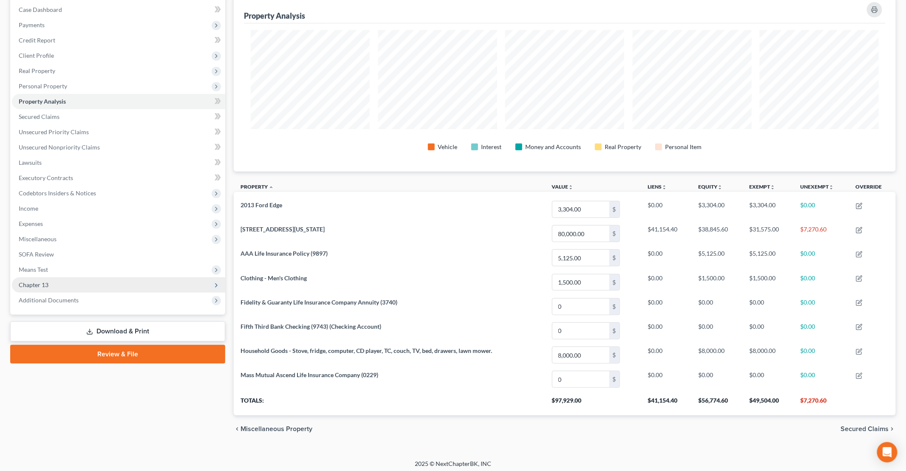
click at [59, 283] on span "Chapter 13" at bounding box center [118, 285] width 213 height 15
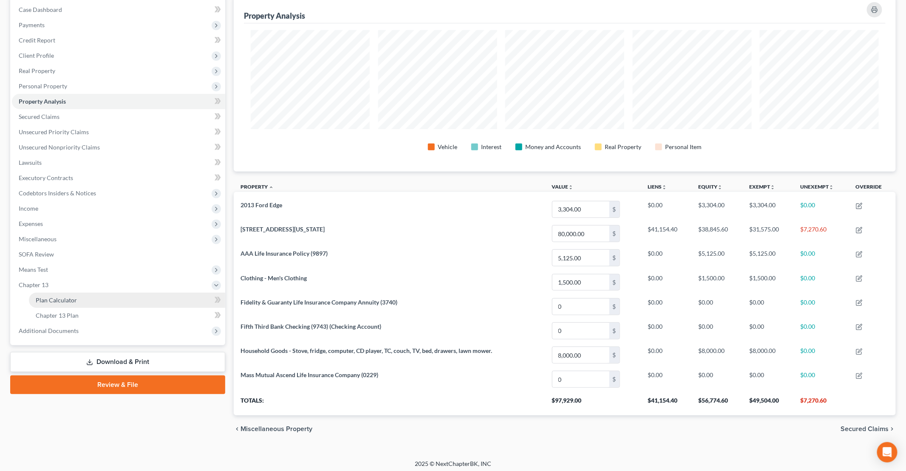
click at [60, 299] on span "Plan Calculator" at bounding box center [56, 300] width 41 height 7
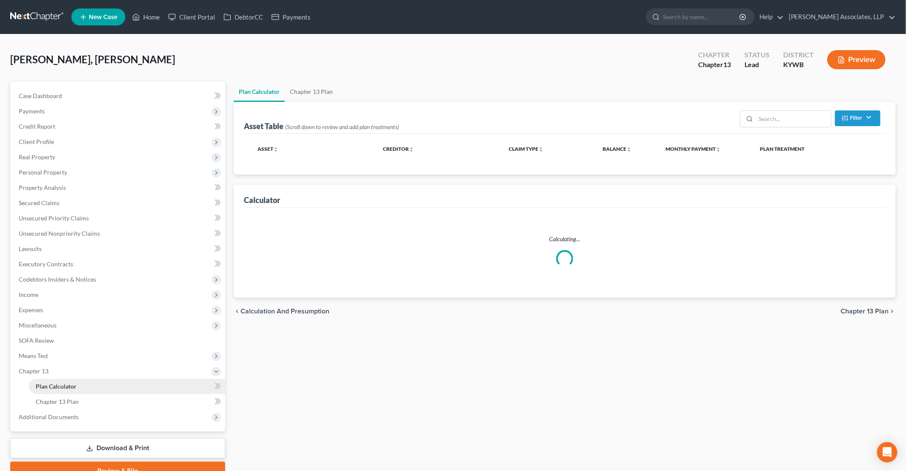
select select "59"
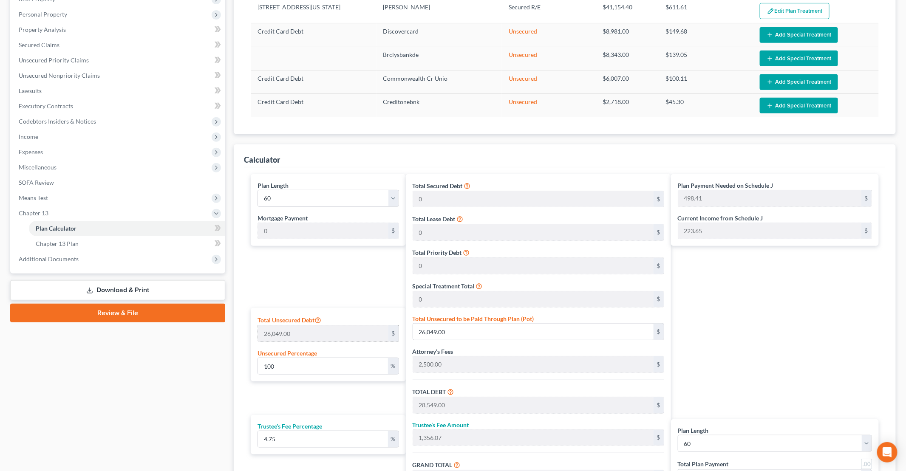
scroll to position [170, 0]
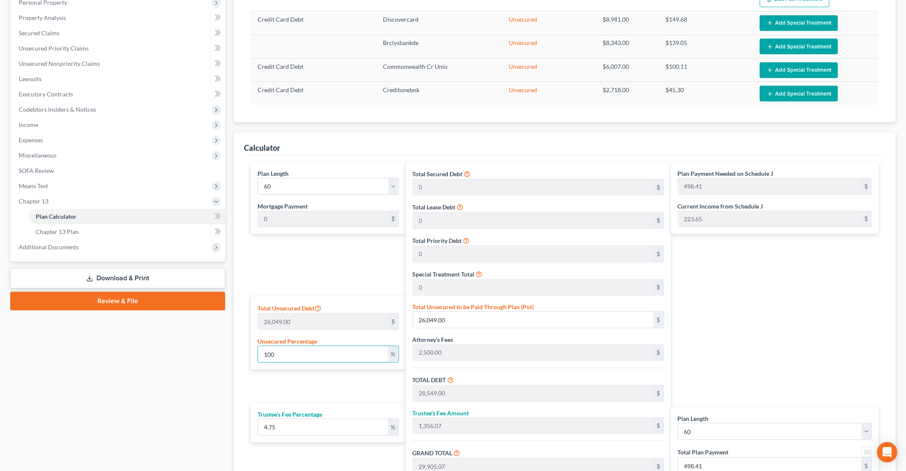
drag, startPoint x: 277, startPoint y: 352, endPoint x: 213, endPoint y: 348, distance: 63.9
click at [213, 348] on div "Petition Navigation Case Dashboard Payments Invoices Payments Payments Credit R…" at bounding box center [453, 228] width 894 height 633
type input "2,500.00"
type input "118.75"
type input "2,618.75"
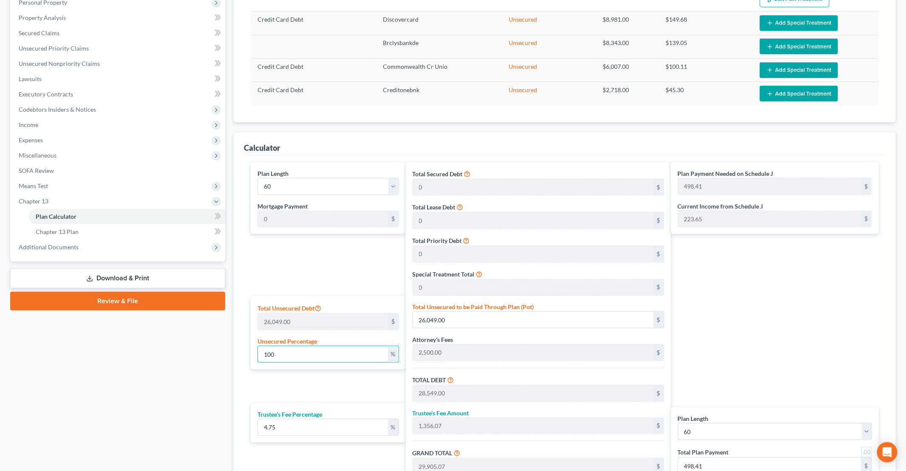
type input "43.64"
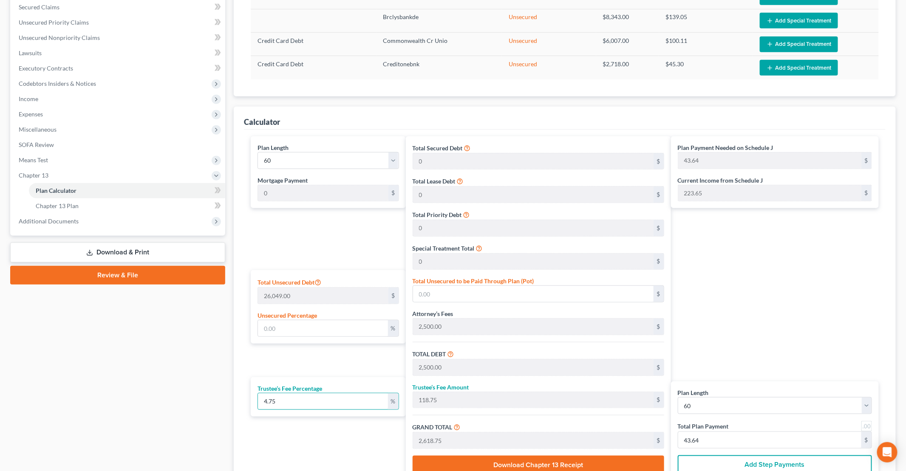
scroll to position [213, 0]
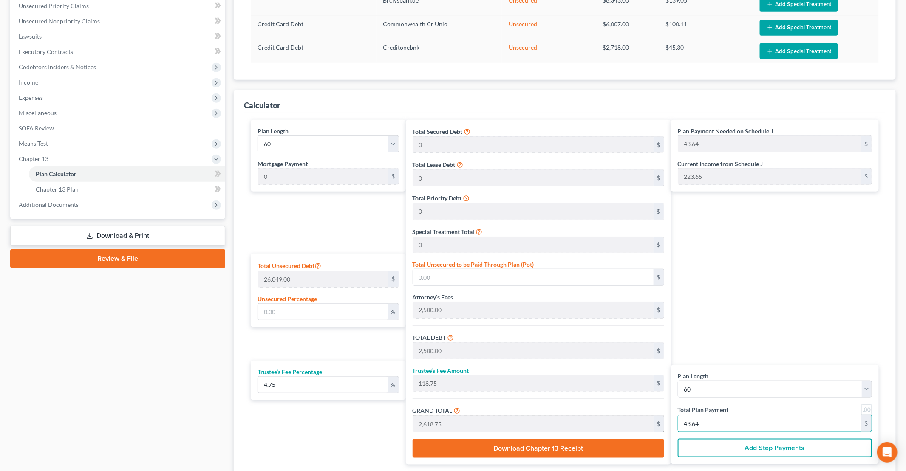
type input "0"
type input "57.27"
type input "2.72"
type input "60.00"
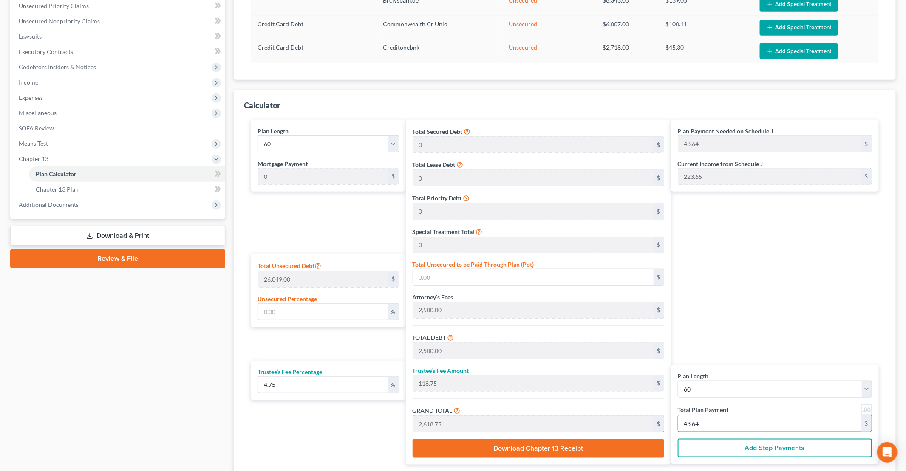
type input "1"
type input "859.18"
type input "40.81"
type input "900.00"
type input "15"
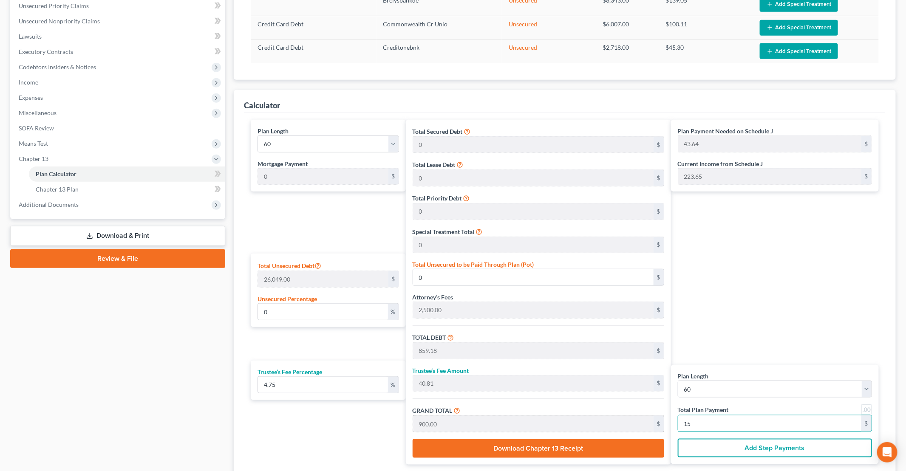
type input "23.39"
type input "6,091.88"
type input "8,591.88"
type input "408.11"
type input "9,000.00"
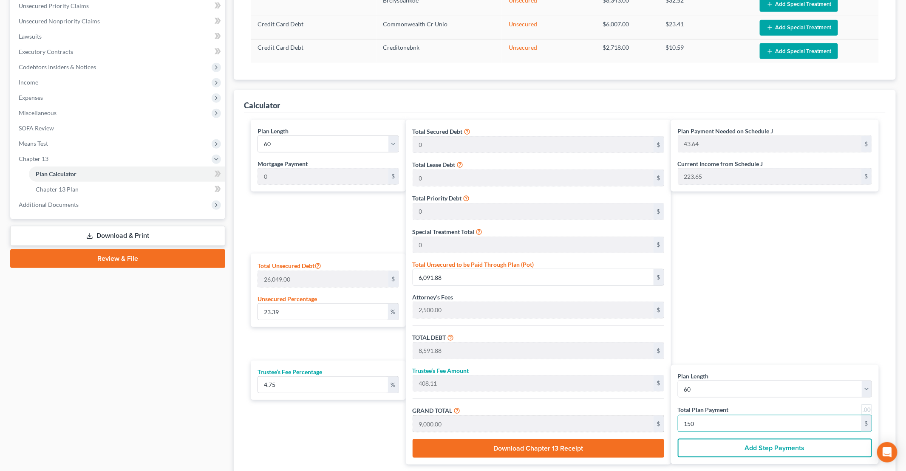
type input "150"
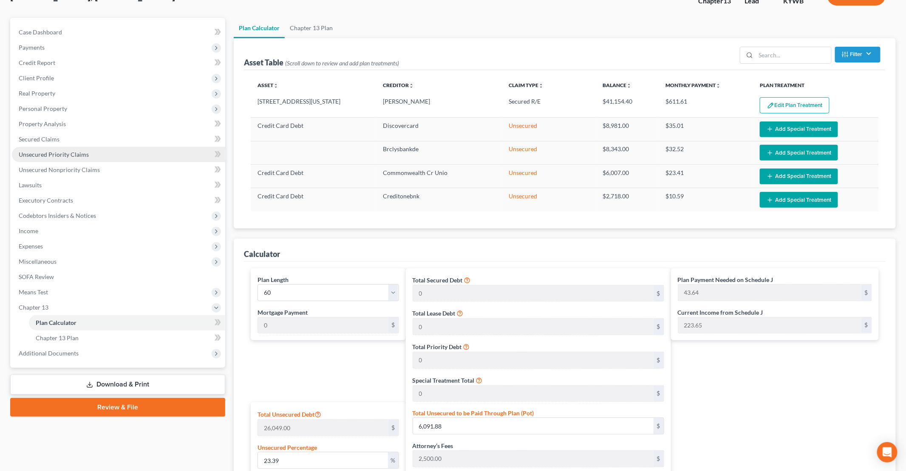
scroll to position [59, 0]
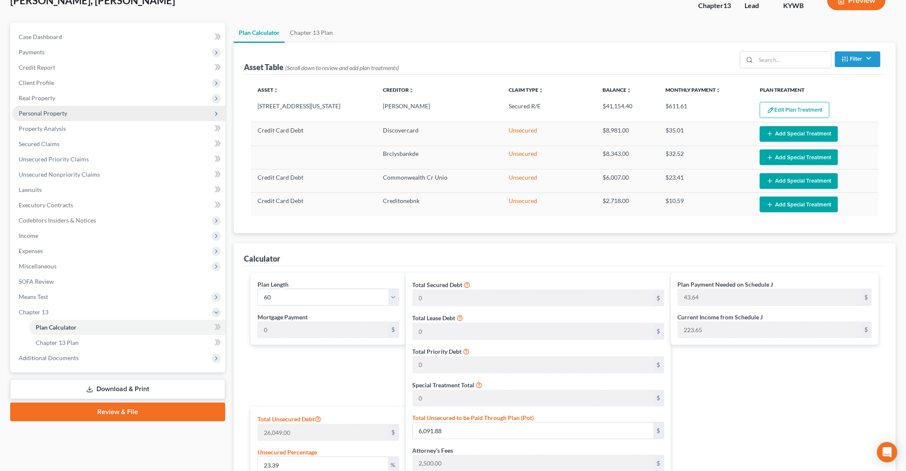
click at [54, 115] on span "Personal Property" at bounding box center [43, 113] width 48 height 7
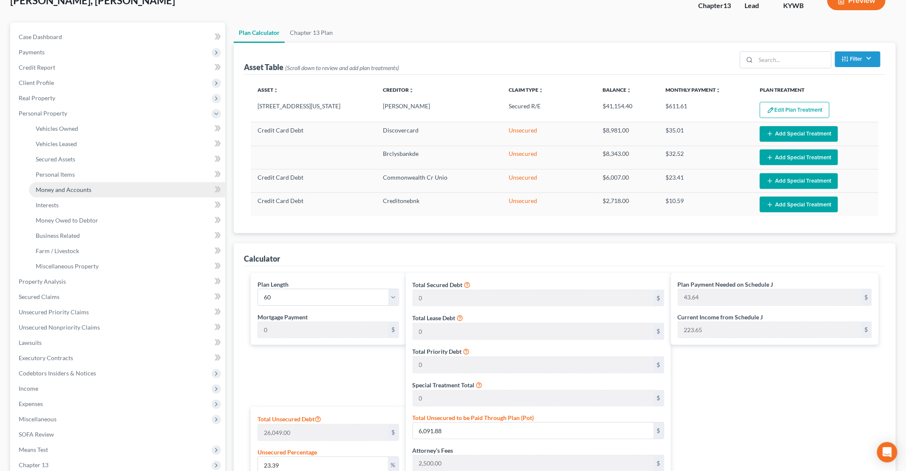
click at [59, 188] on span "Money and Accounts" at bounding box center [64, 189] width 56 height 7
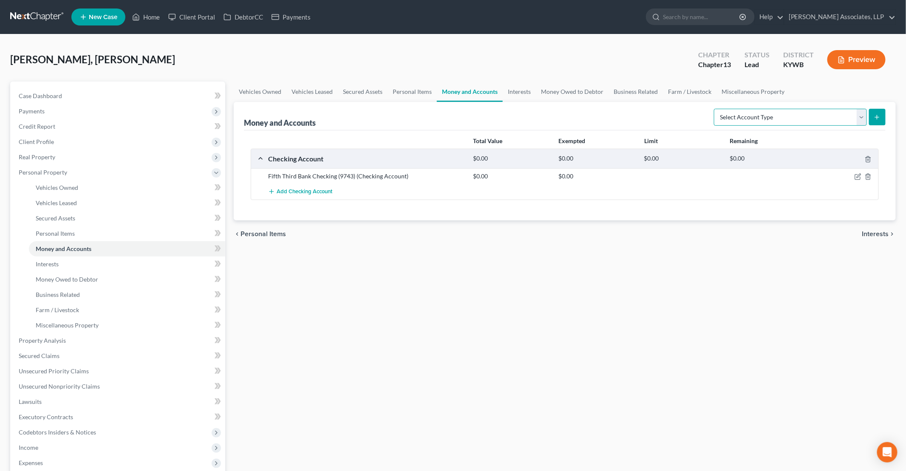
click at [815, 120] on select "Select Account Type Brokerage Cash on Hand Certificates of Deposit Checking Acc…" at bounding box center [790, 117] width 153 height 17
select select "savings"
click at [717, 109] on select "Select Account Type Brokerage Cash on Hand Certificates of Deposit Checking Acc…" at bounding box center [790, 117] width 153 height 17
click at [880, 117] on icon "submit" at bounding box center [877, 117] width 7 height 7
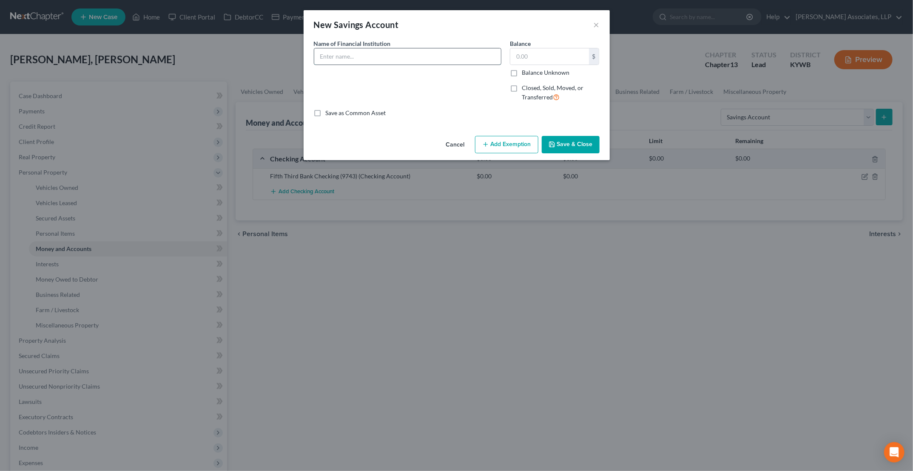
click at [454, 57] on input "text" at bounding box center [407, 56] width 187 height 16
type input "Commonwealth Credit Union (7130)"
click at [583, 142] on button "Save & Close" at bounding box center [571, 145] width 58 height 18
